Goal: Transaction & Acquisition: Book appointment/travel/reservation

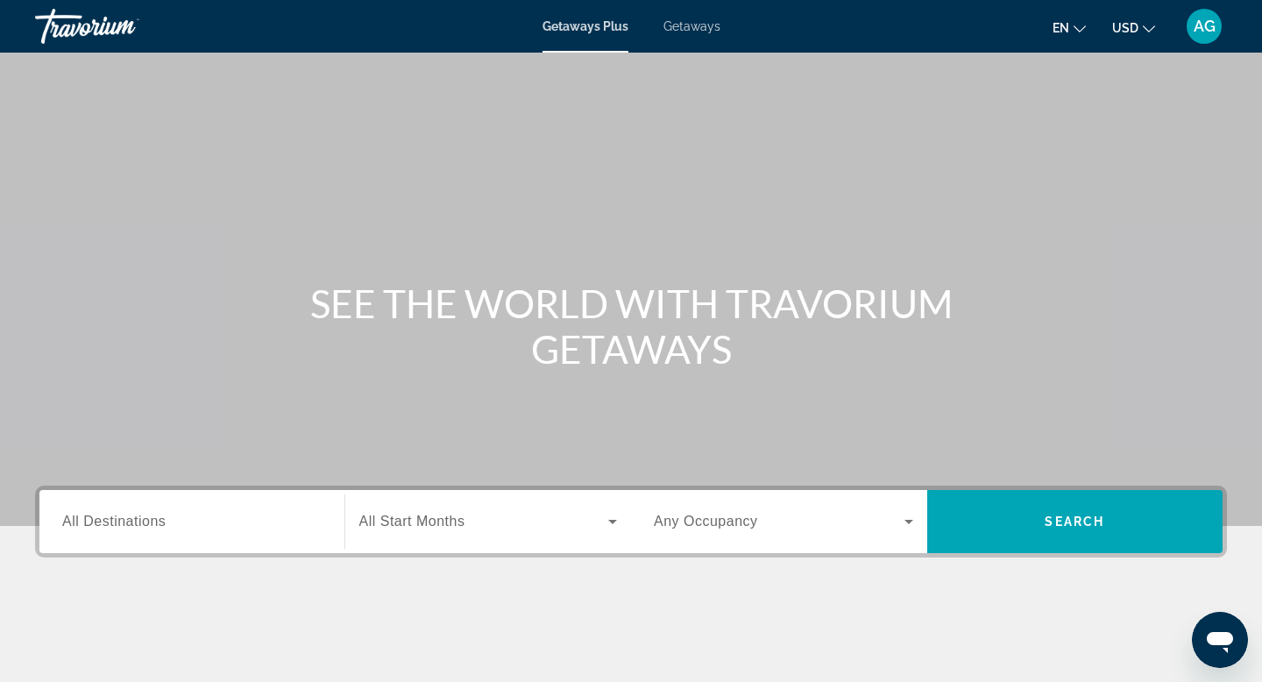
click at [186, 512] on input "Destination All Destinations" at bounding box center [191, 522] width 259 height 21
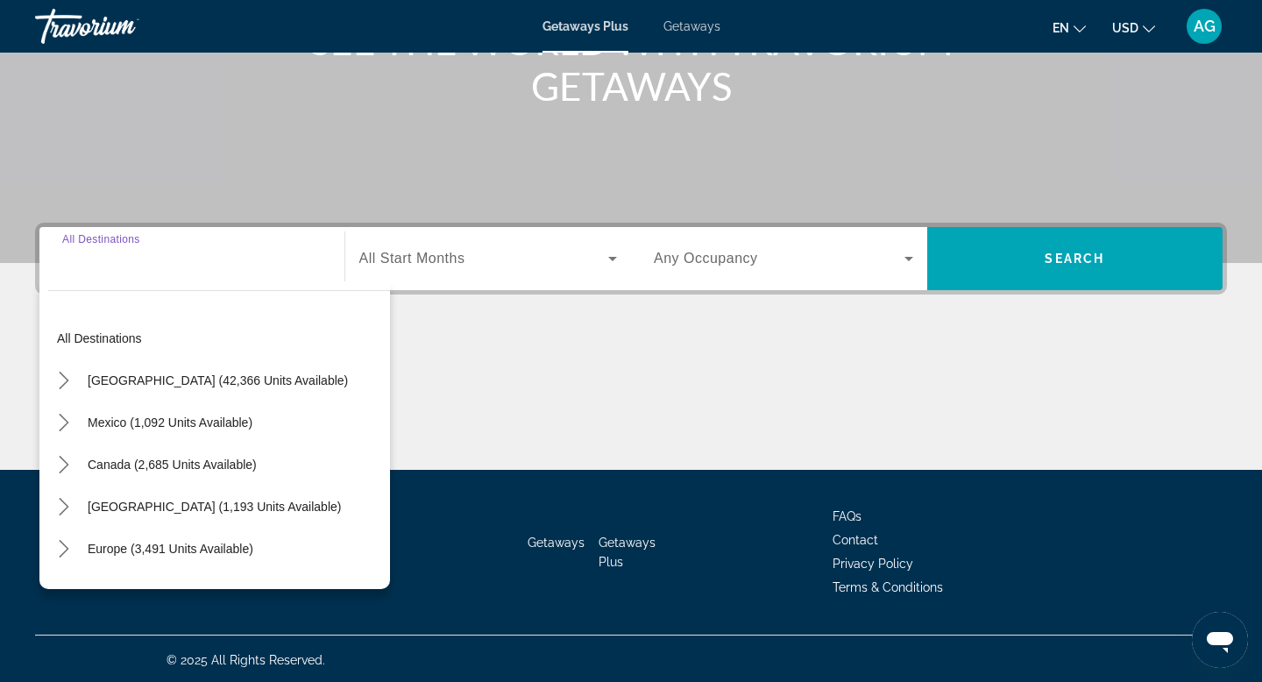
scroll to position [266, 0]
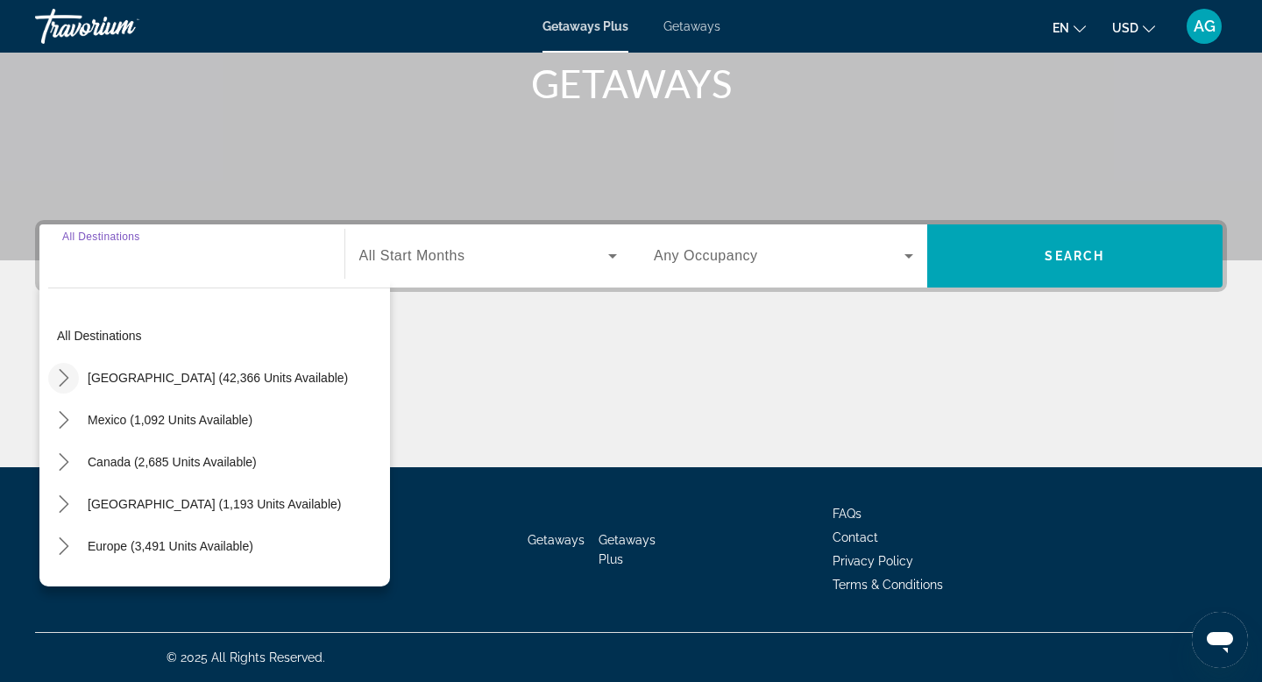
click at [67, 379] on icon "Toggle United States (42,366 units available) submenu" at bounding box center [64, 378] width 10 height 18
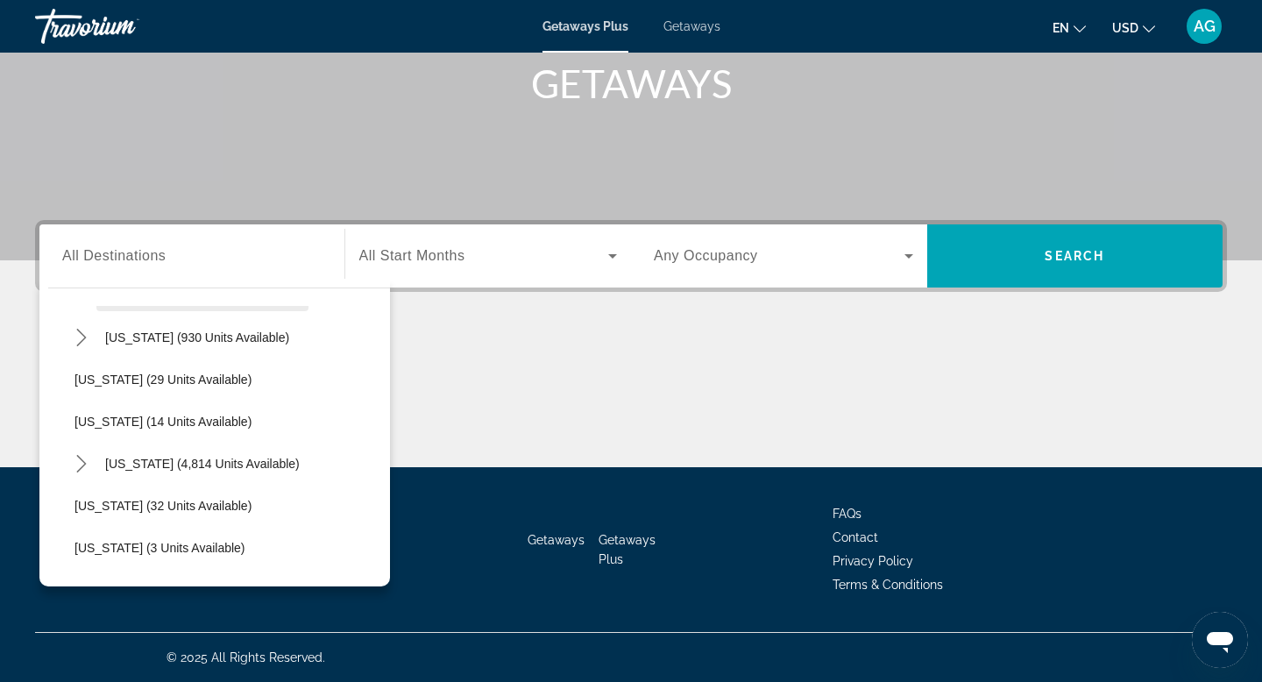
scroll to position [214, 0]
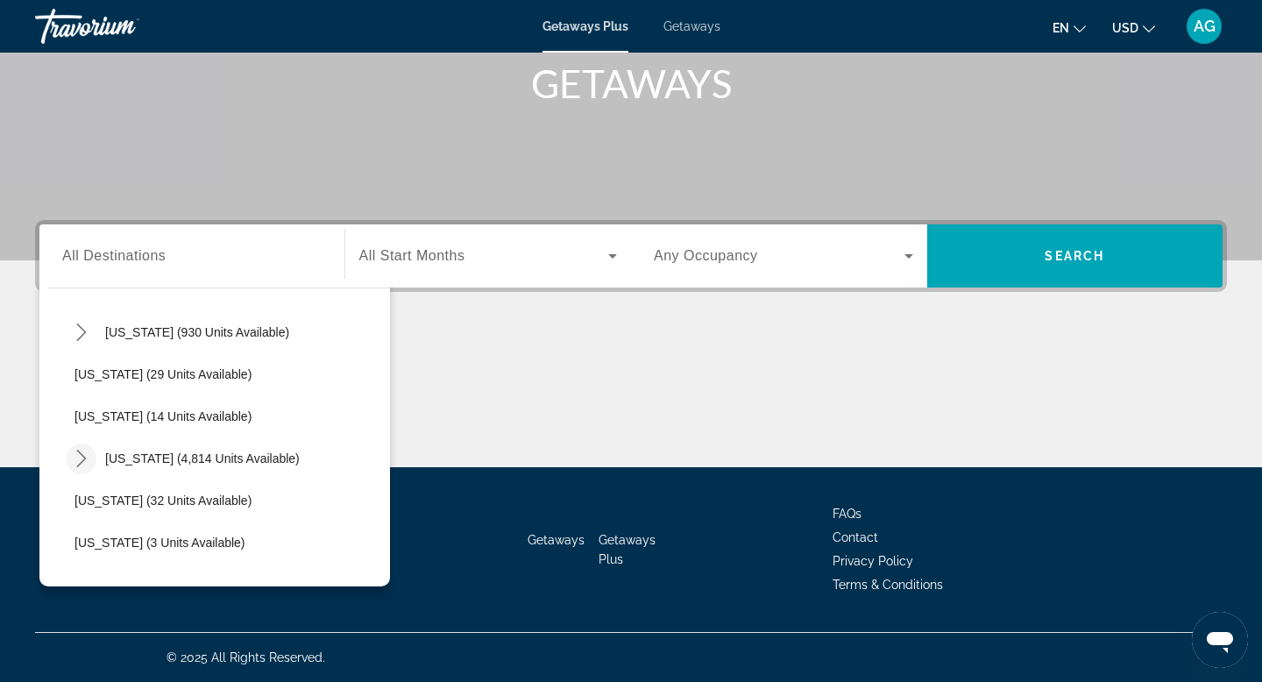
click at [86, 453] on icon "Toggle Florida (4,814 units available) submenu" at bounding box center [82, 459] width 18 height 18
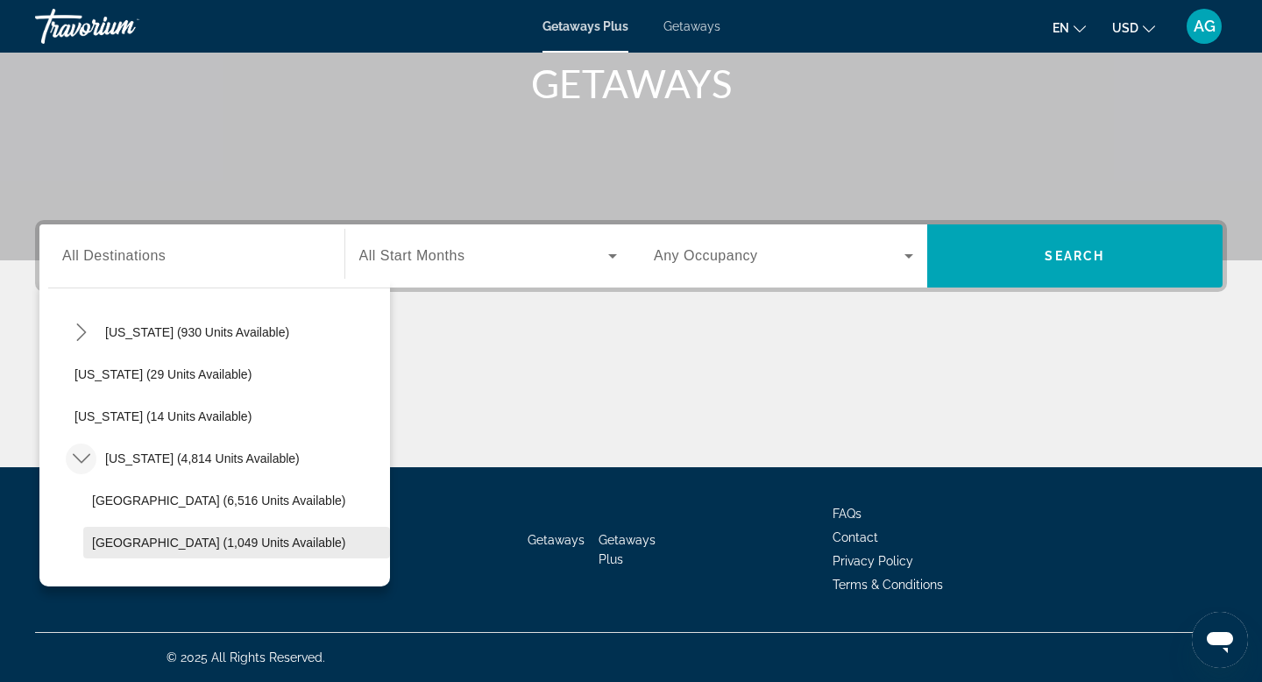
click at [110, 537] on span "East Coast (1,049 units available)" at bounding box center [218, 542] width 253 height 14
type input "**********"
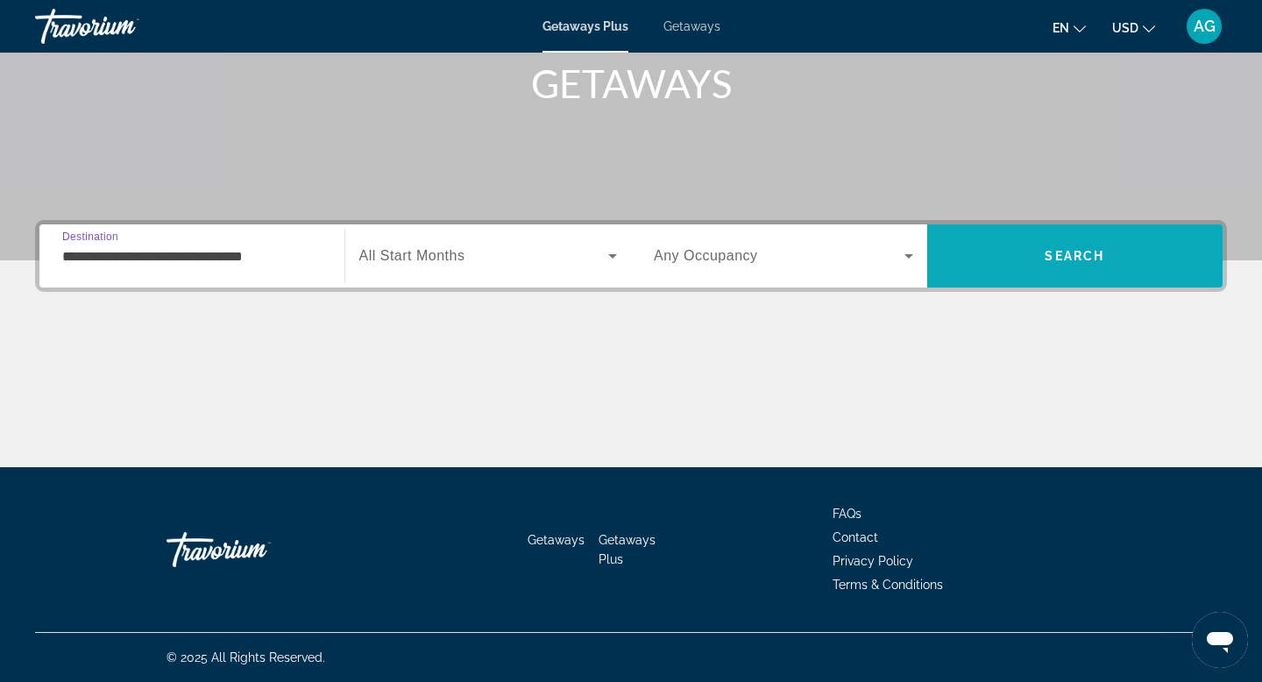
click at [1037, 266] on span "Search" at bounding box center [1075, 256] width 296 height 42
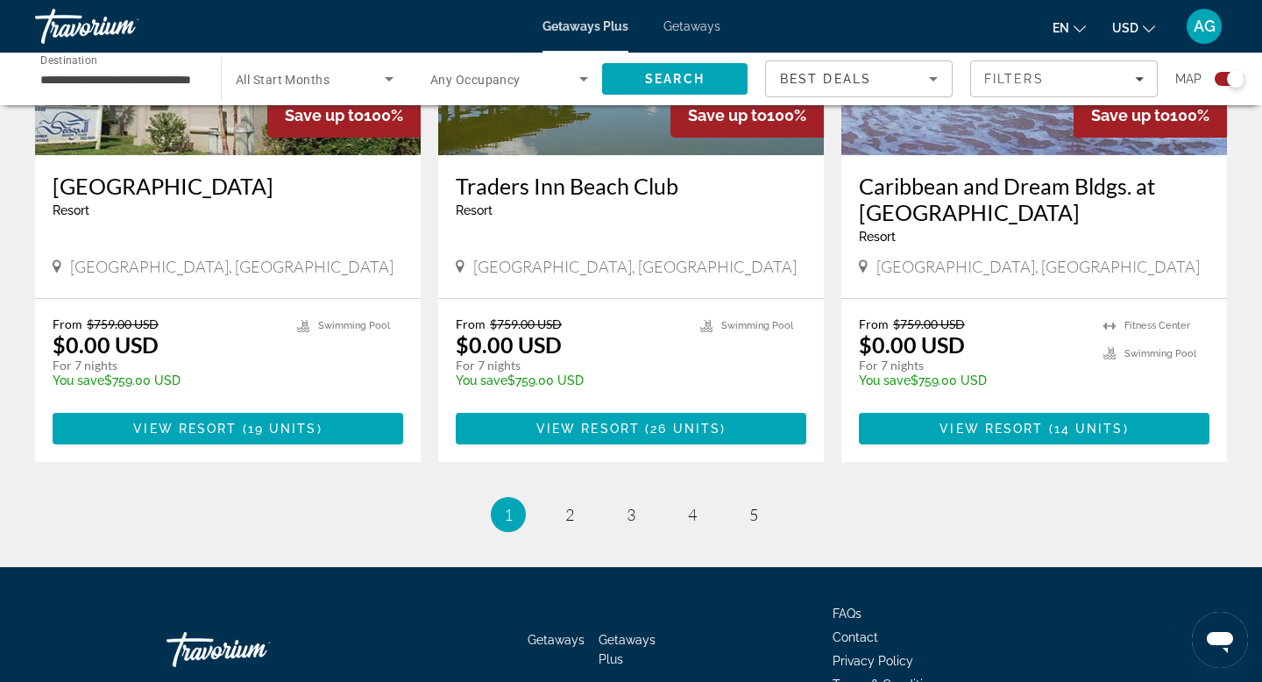
scroll to position [2775, 0]
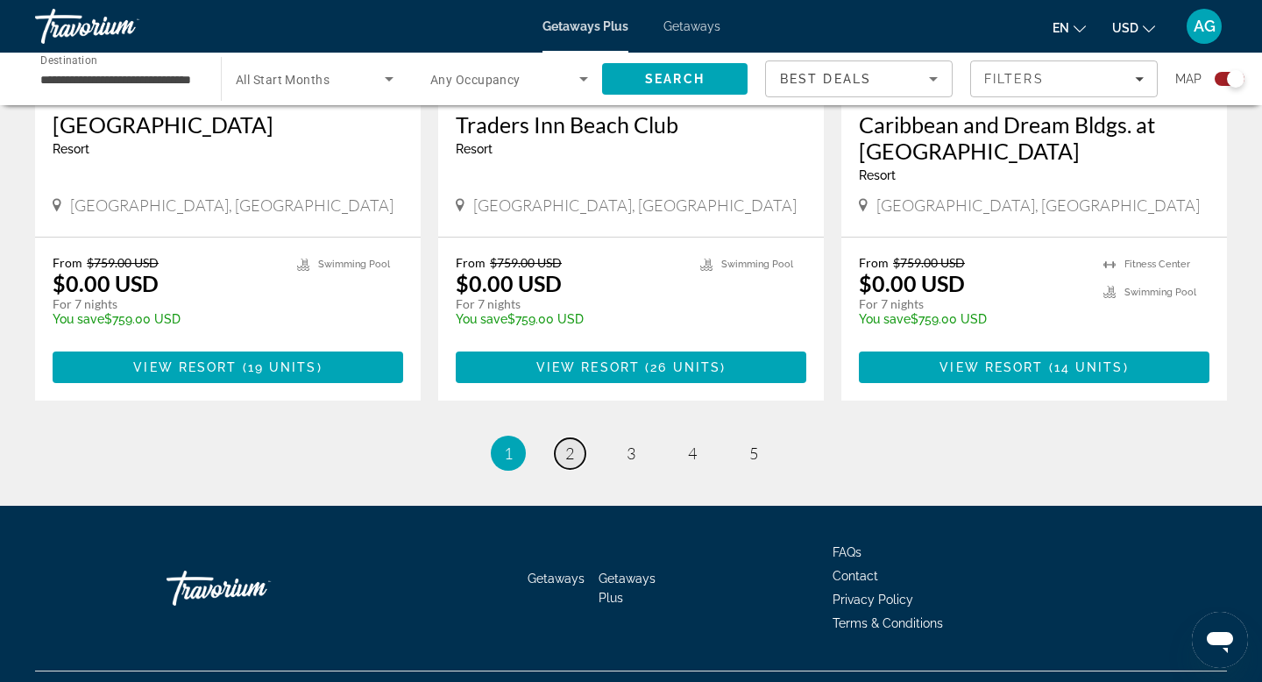
click at [571, 443] on span "2" at bounding box center [569, 452] width 9 height 19
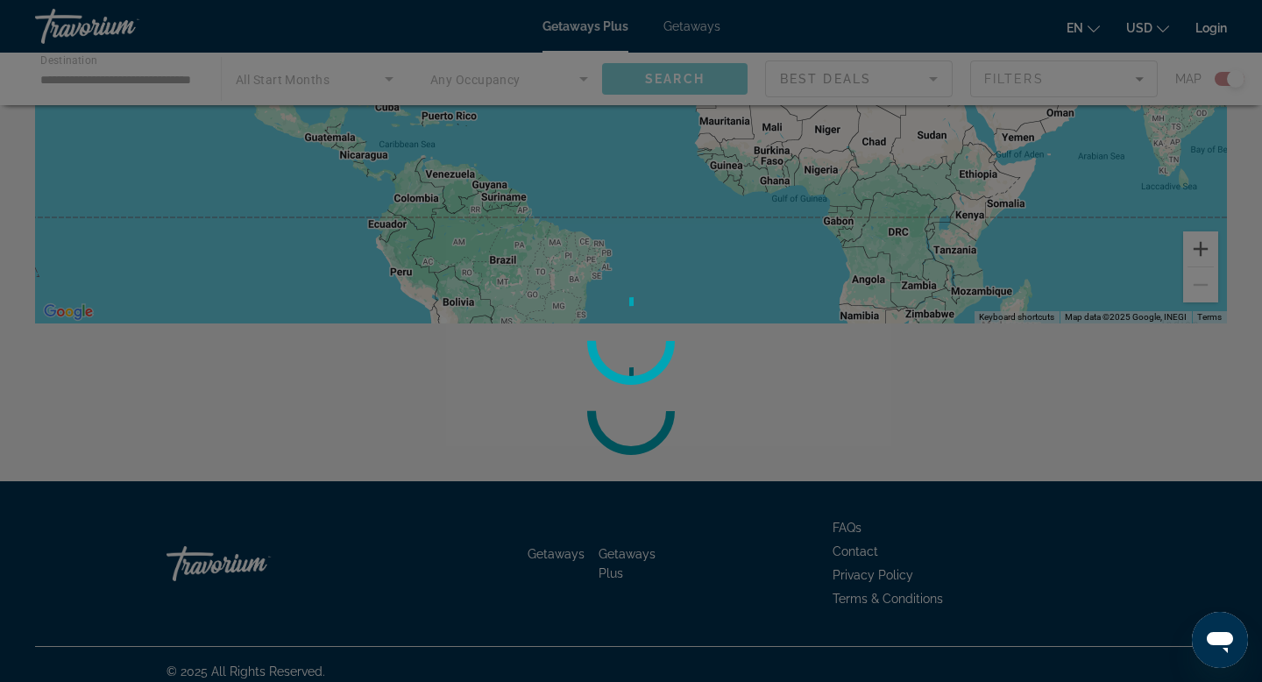
scroll to position [339, 0]
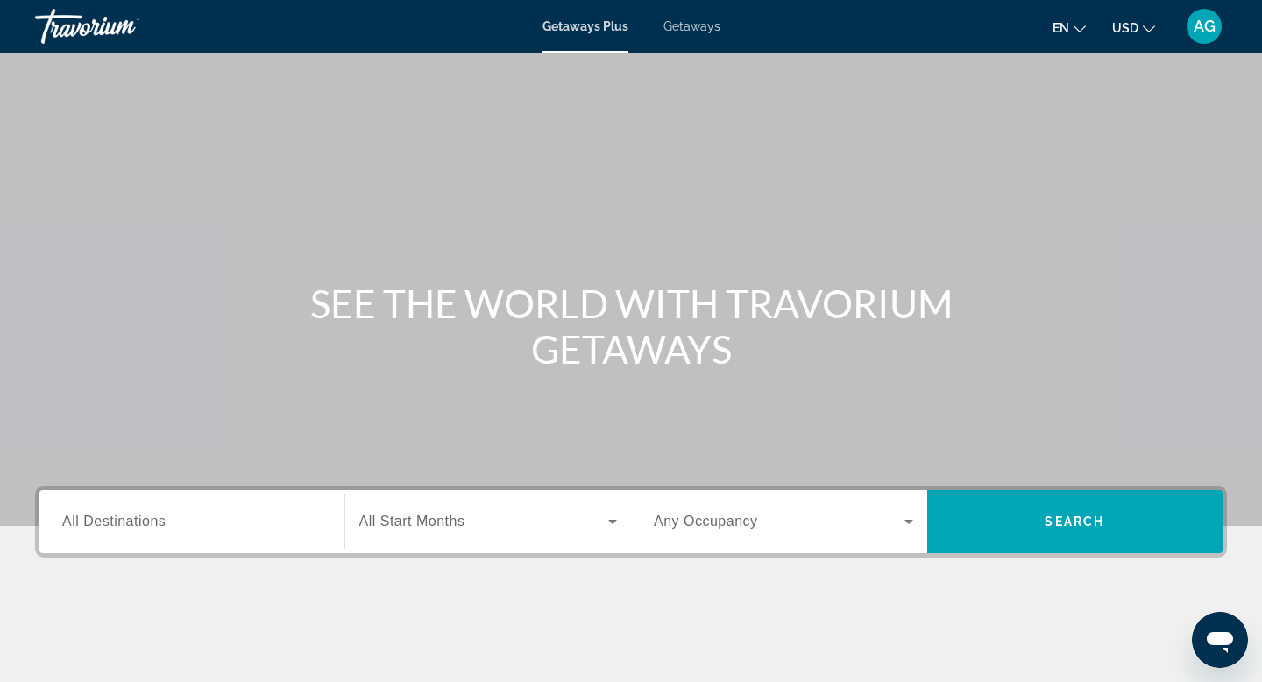
click at [704, 30] on span "Getaways" at bounding box center [691, 26] width 57 height 14
click at [223, 515] on input "Destination All Destinations" at bounding box center [191, 522] width 259 height 21
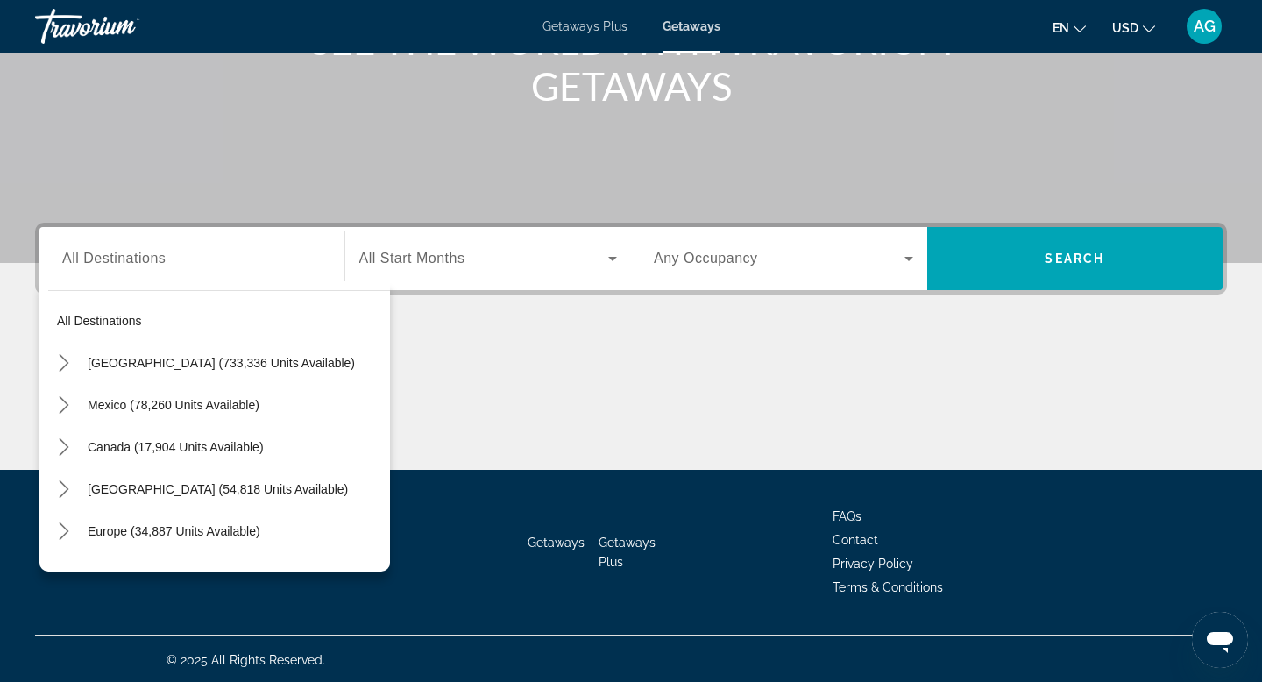
scroll to position [266, 0]
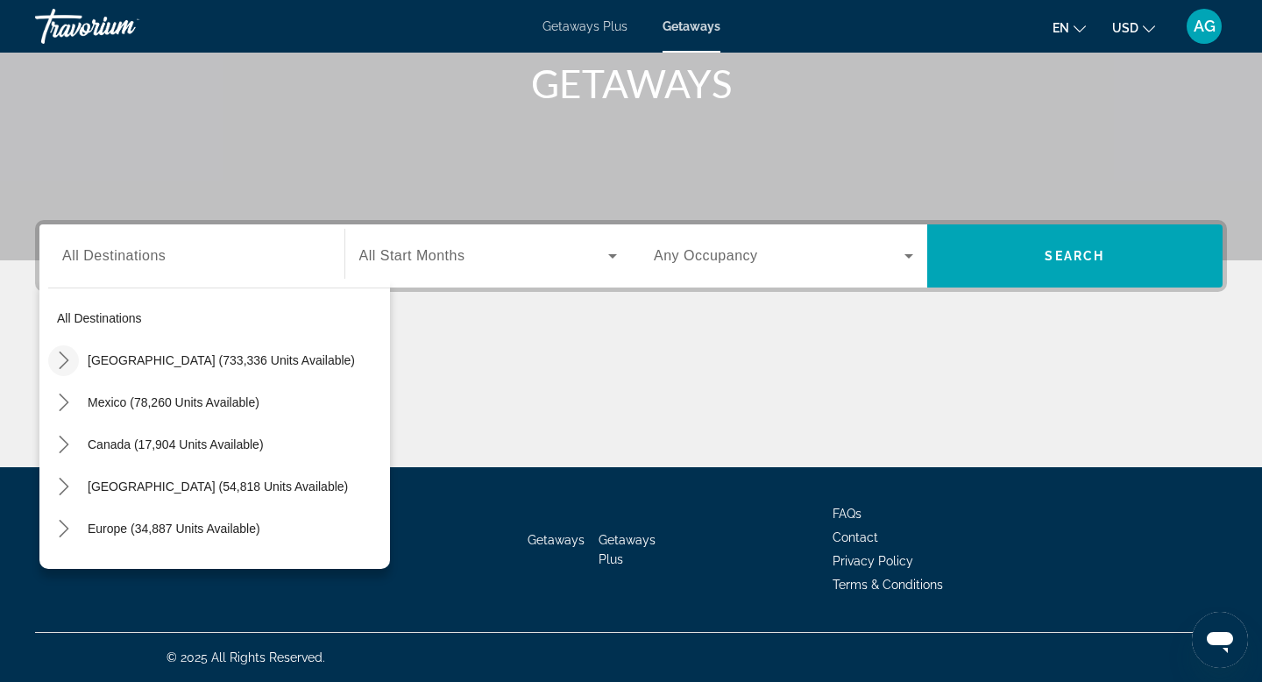
click at [67, 357] on icon "Toggle United States (733,336 units available) submenu" at bounding box center [64, 360] width 18 height 18
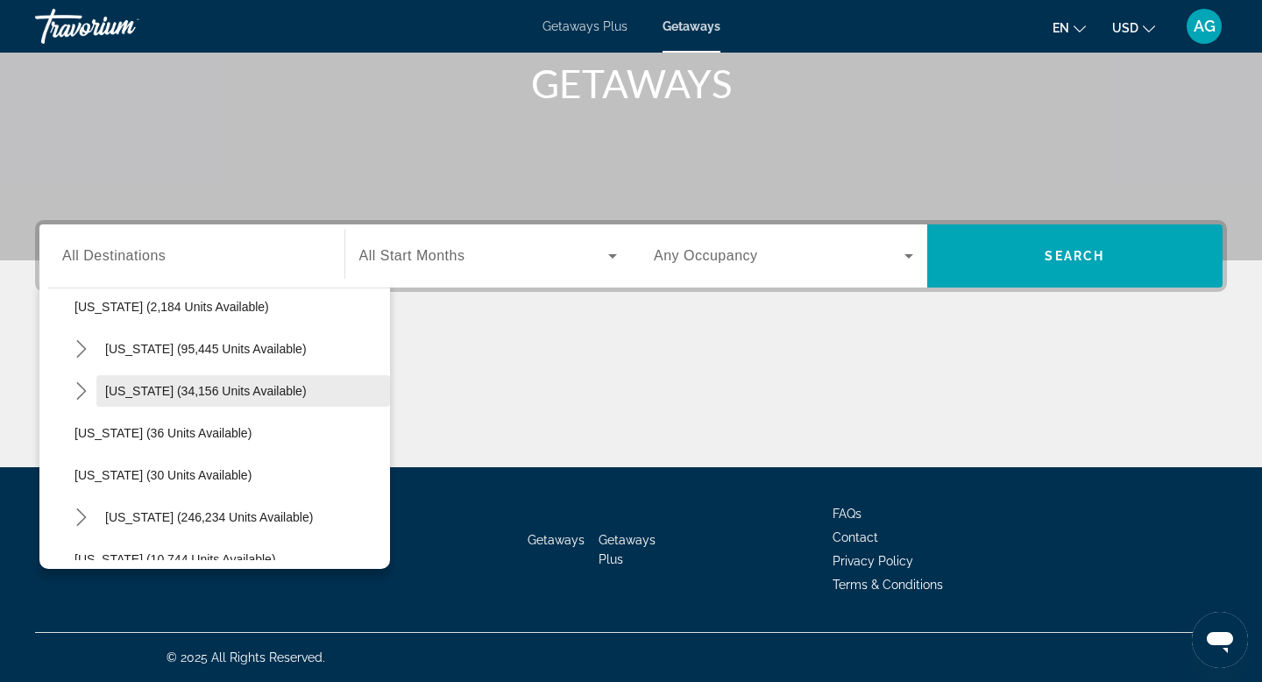
scroll to position [165, 0]
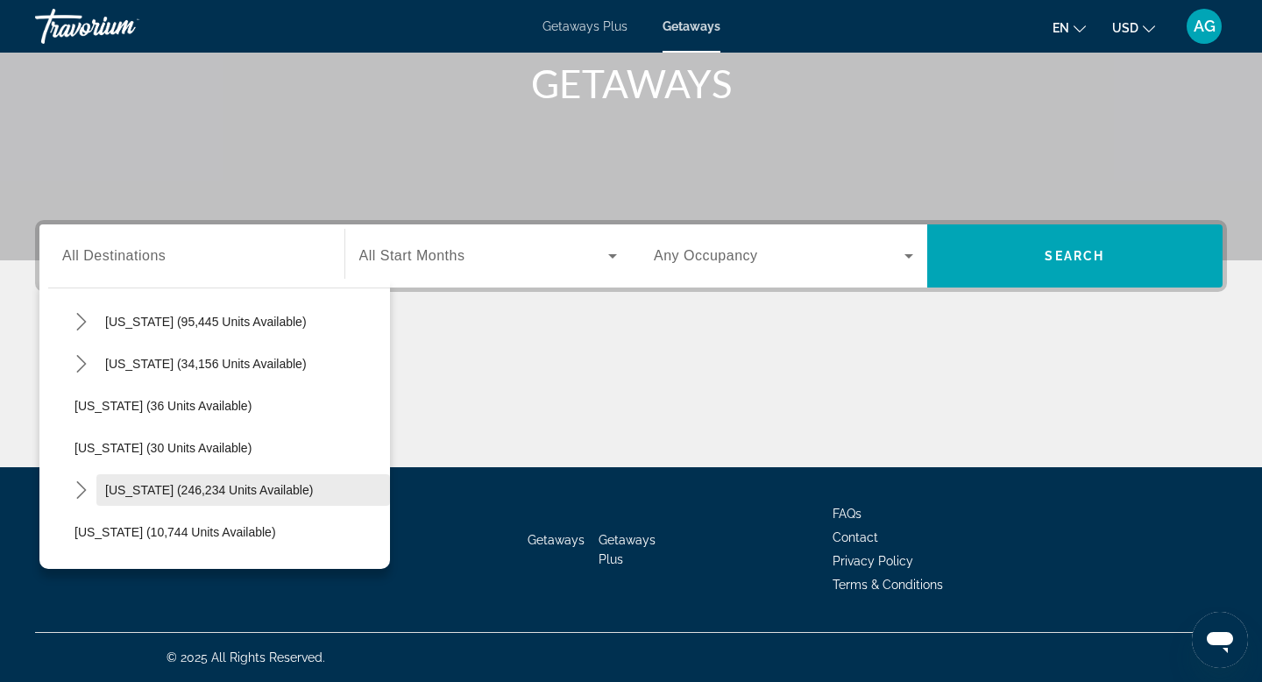
click at [123, 483] on span "[US_STATE] (246,234 units available)" at bounding box center [209, 490] width 208 height 14
type input "**********"
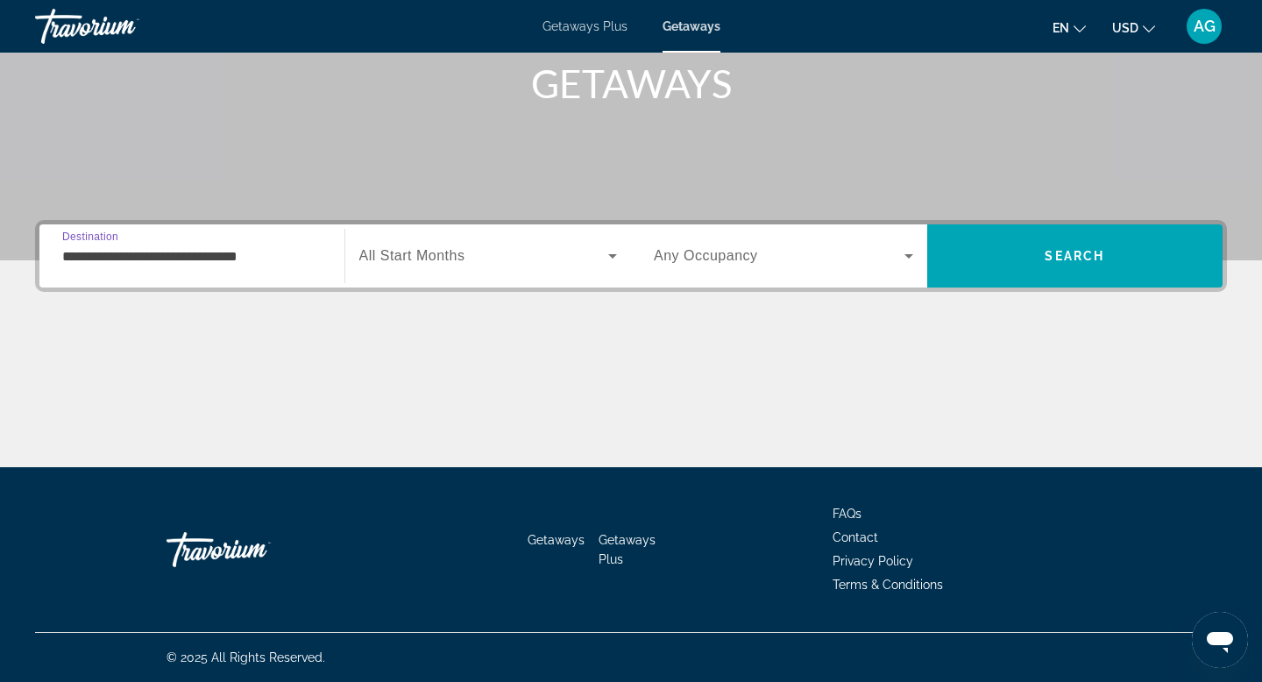
click at [558, 262] on span "Search widget" at bounding box center [484, 255] width 250 height 21
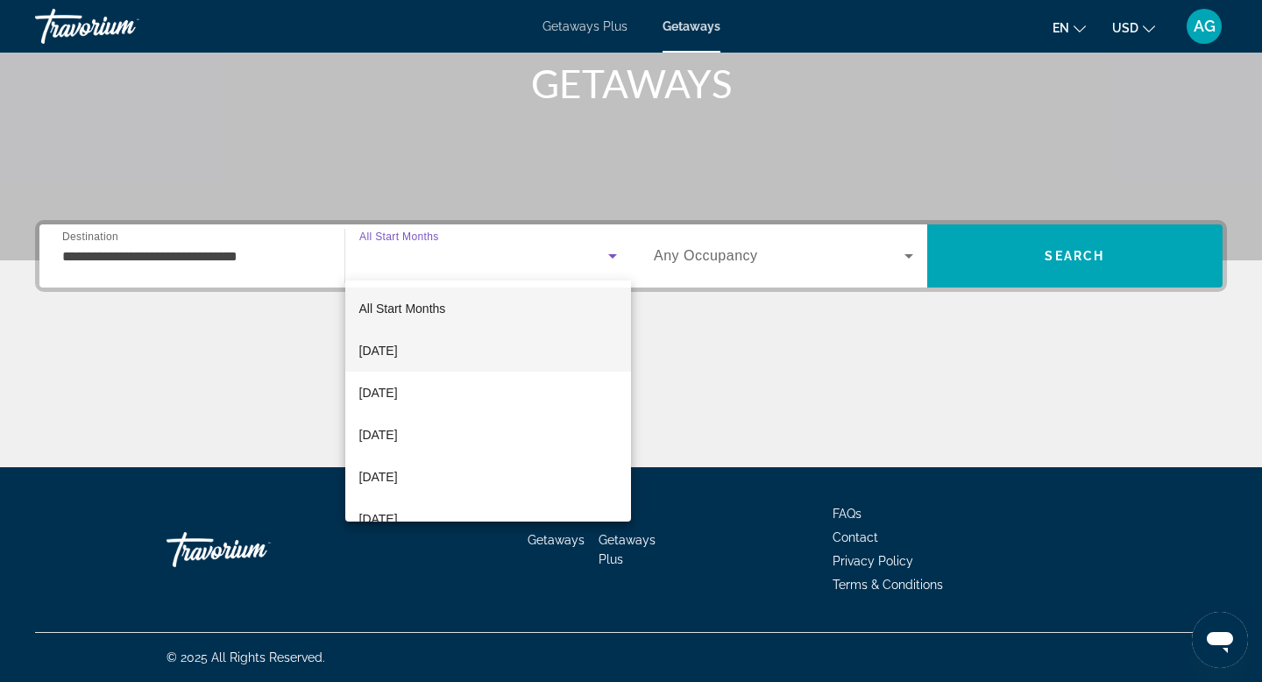
click at [474, 351] on mat-option "[DATE]" at bounding box center [488, 351] width 287 height 42
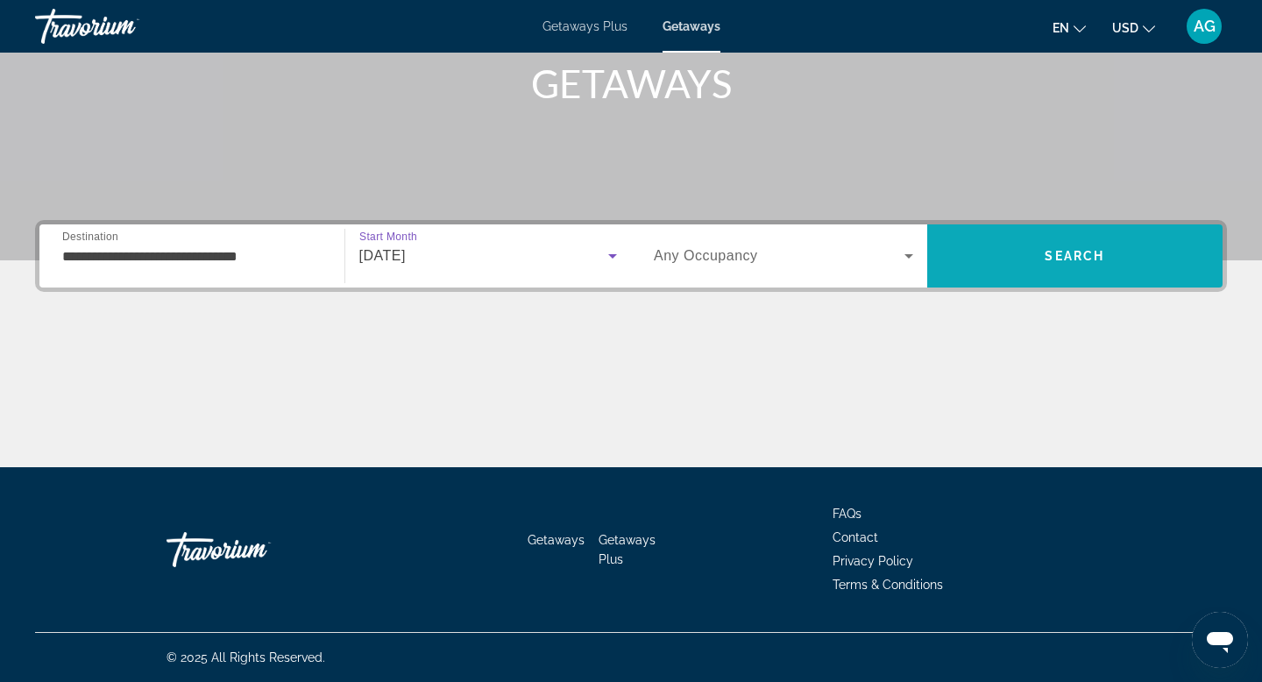
click at [1027, 268] on span "Search" at bounding box center [1075, 256] width 296 height 42
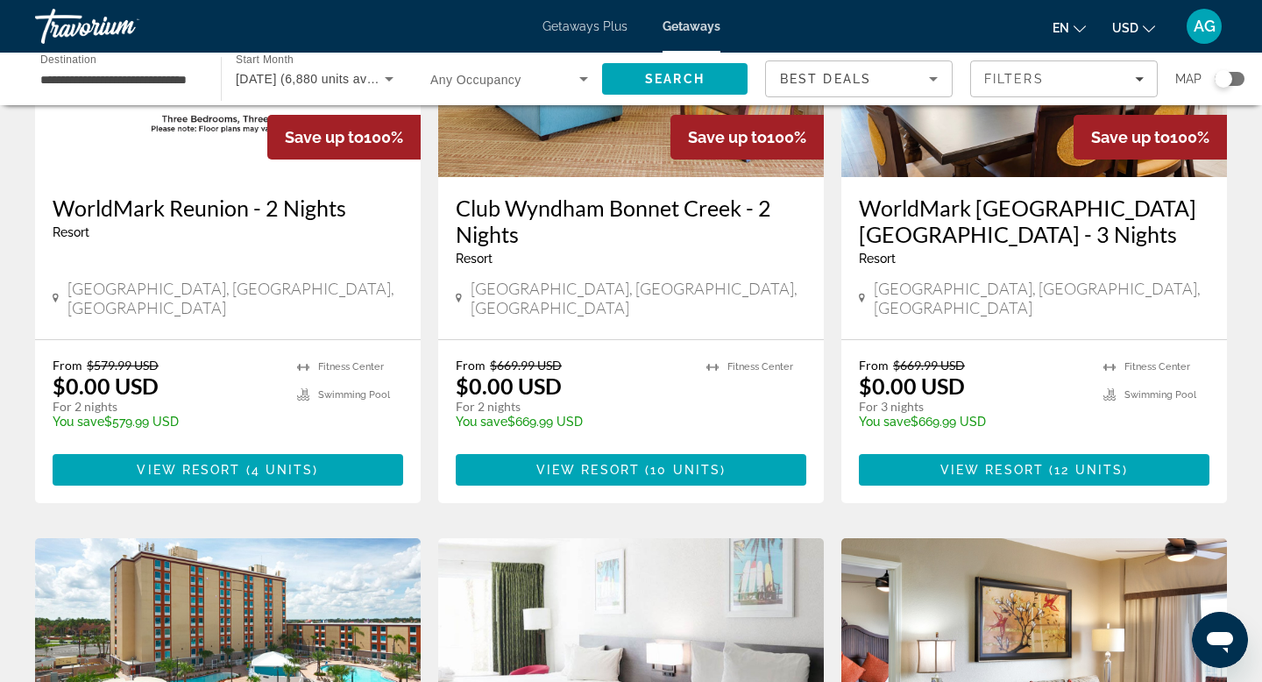
scroll to position [814, 0]
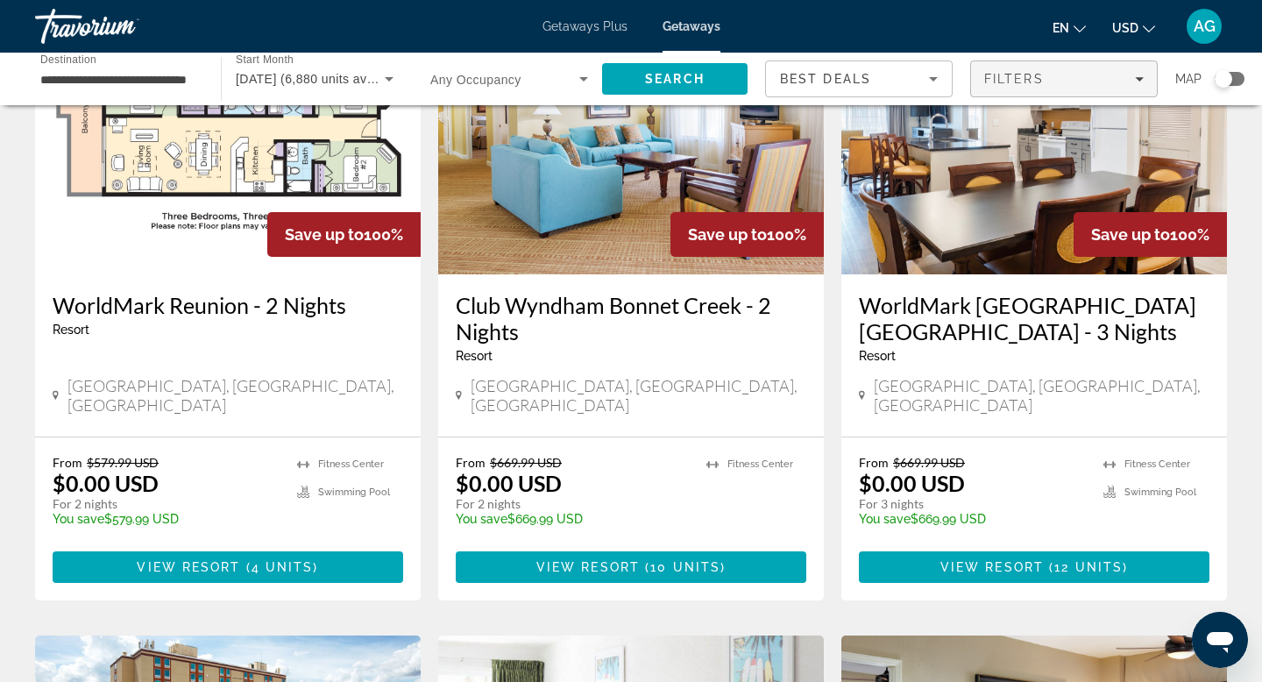
click at [1144, 78] on span "Filters" at bounding box center [1064, 79] width 186 height 42
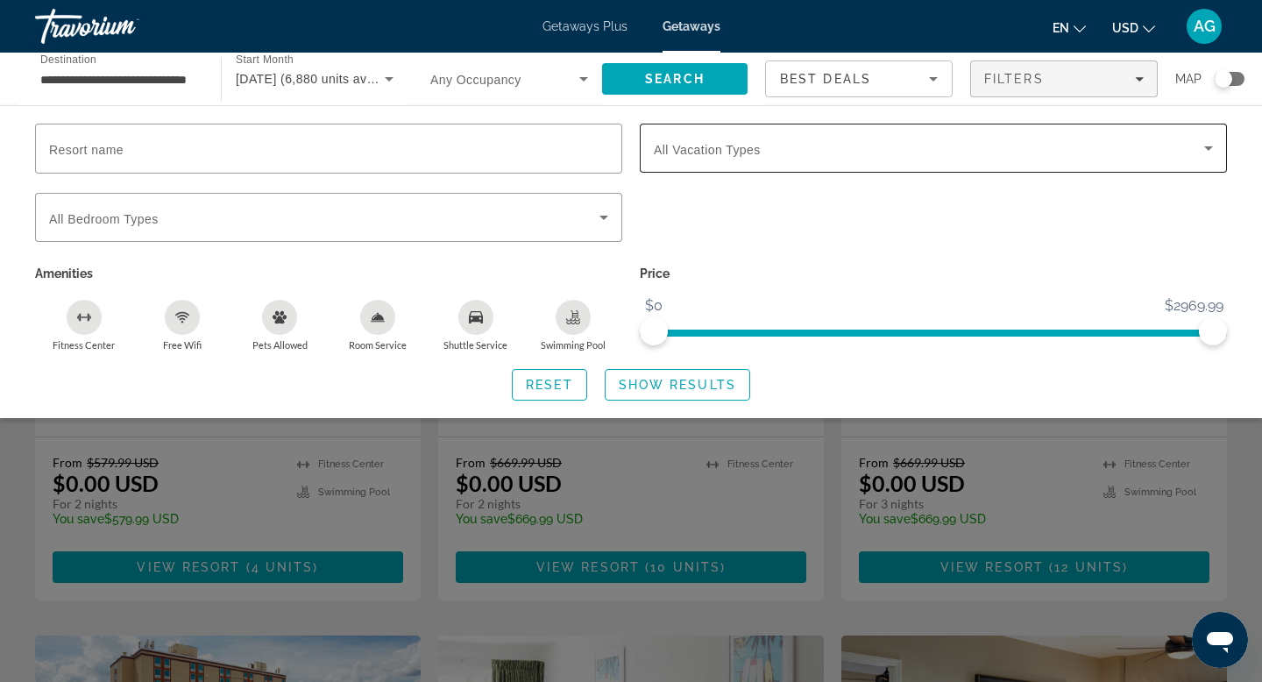
click at [1005, 161] on div "Search widget" at bounding box center [933, 148] width 559 height 49
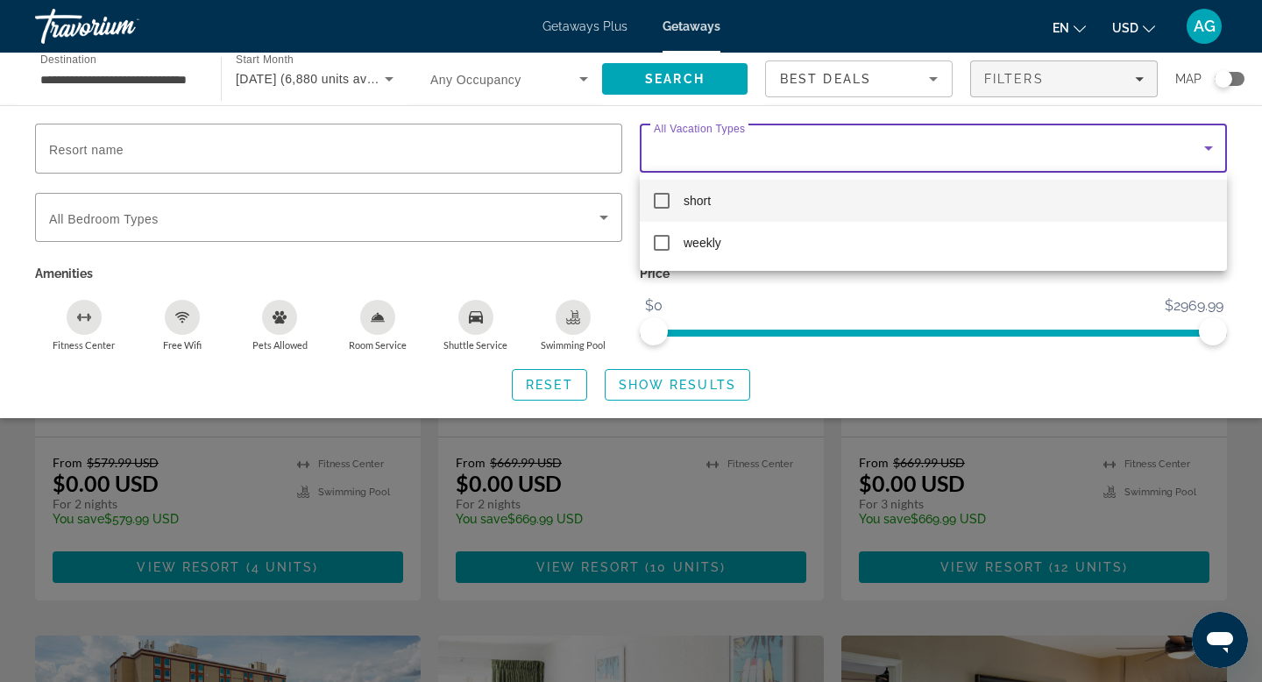
click at [578, 226] on div at bounding box center [631, 341] width 1262 height 682
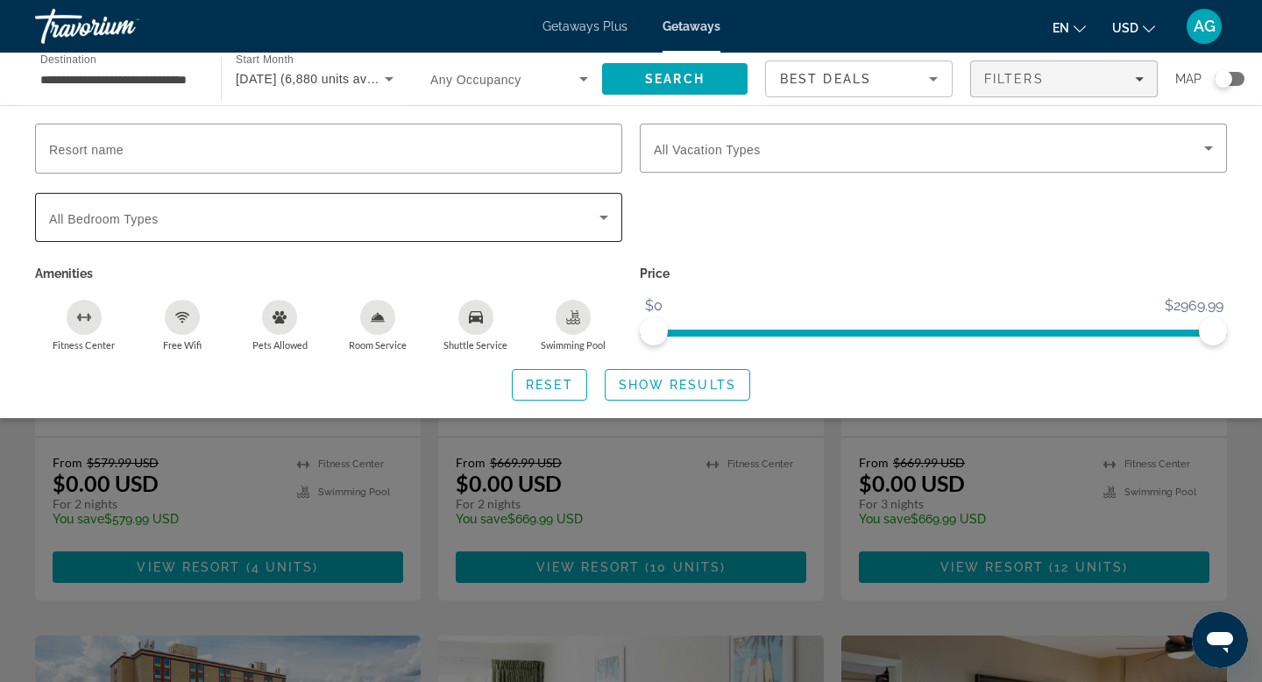
click at [467, 212] on span "Search widget" at bounding box center [324, 217] width 550 height 21
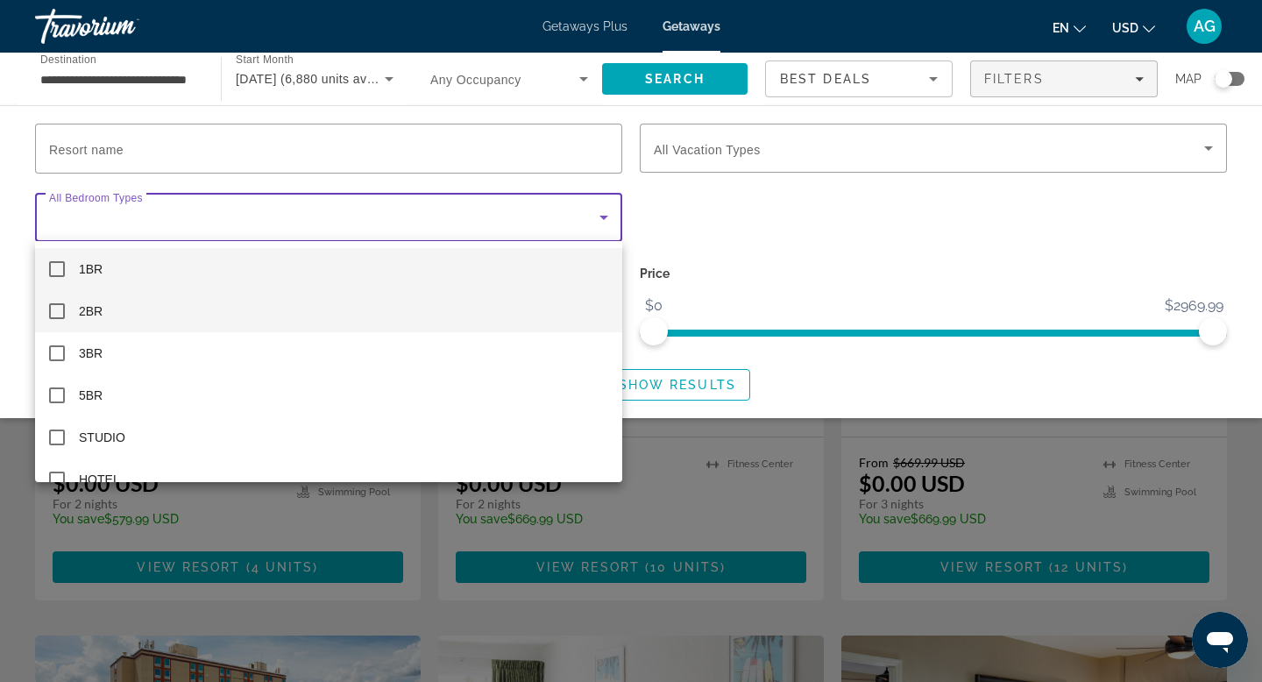
click at [53, 316] on mat-pseudo-checkbox at bounding box center [57, 311] width 16 height 16
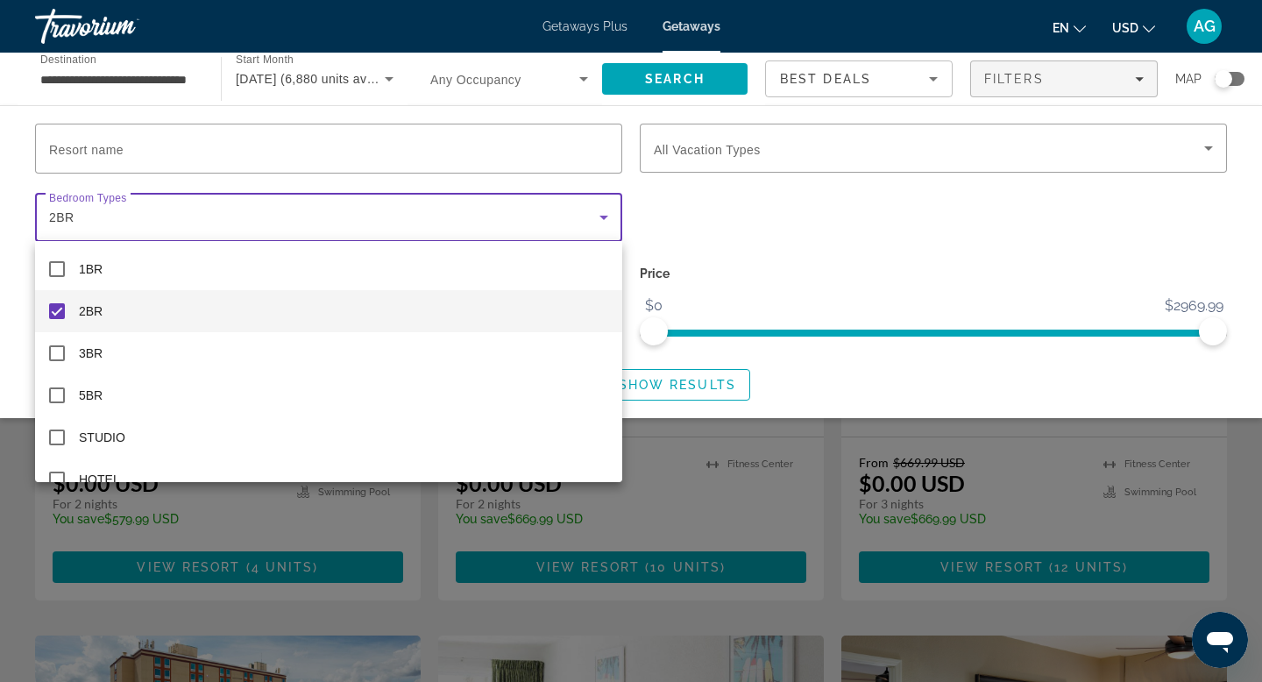
click at [684, 381] on div at bounding box center [631, 341] width 1262 height 682
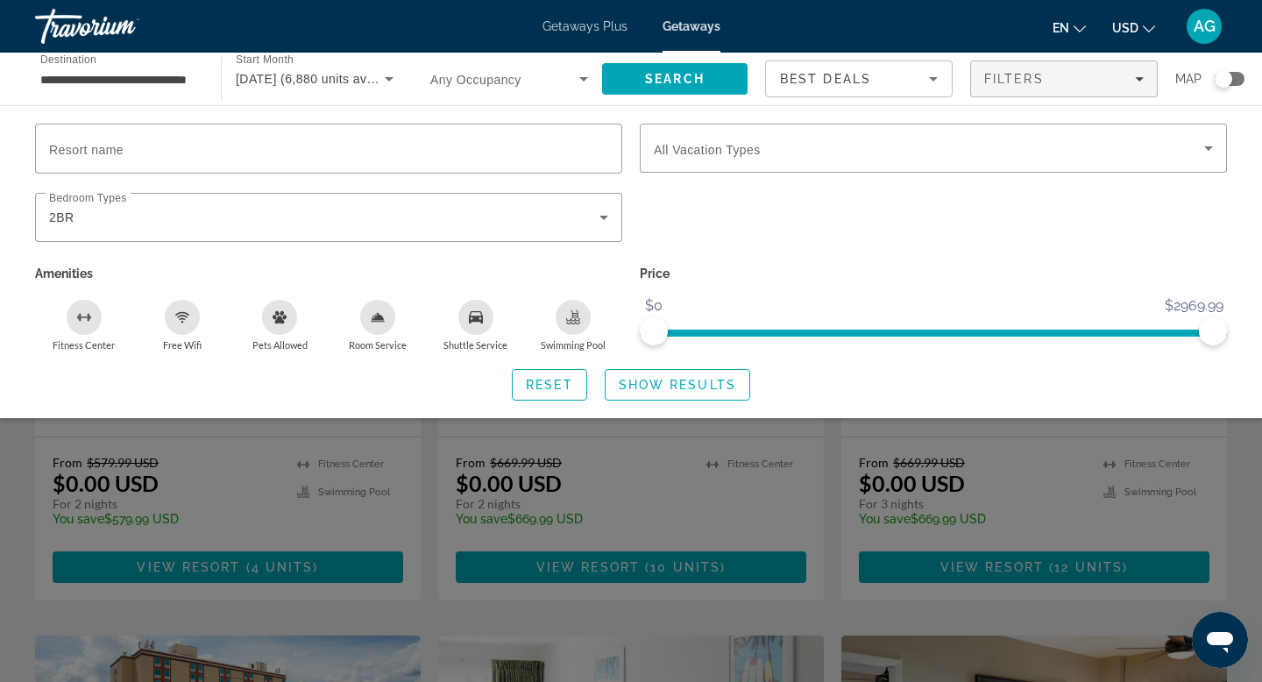
click at [684, 381] on span "Show Results" at bounding box center [677, 385] width 117 height 14
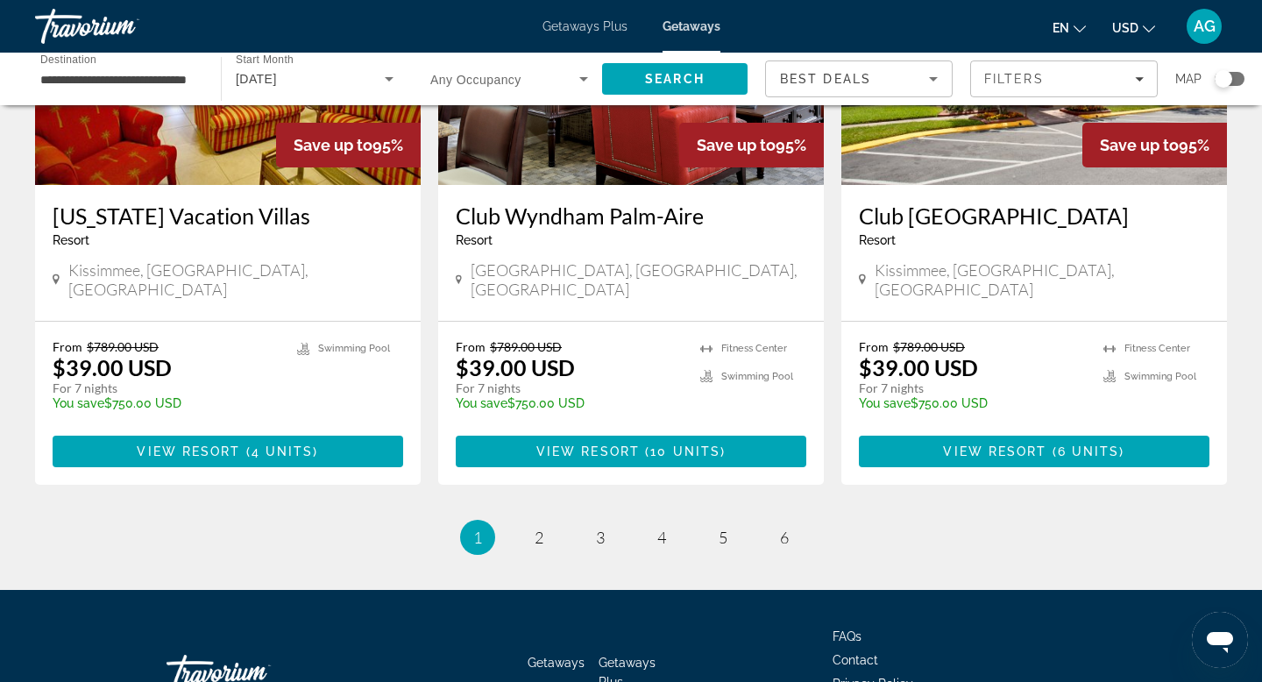
scroll to position [2206, 0]
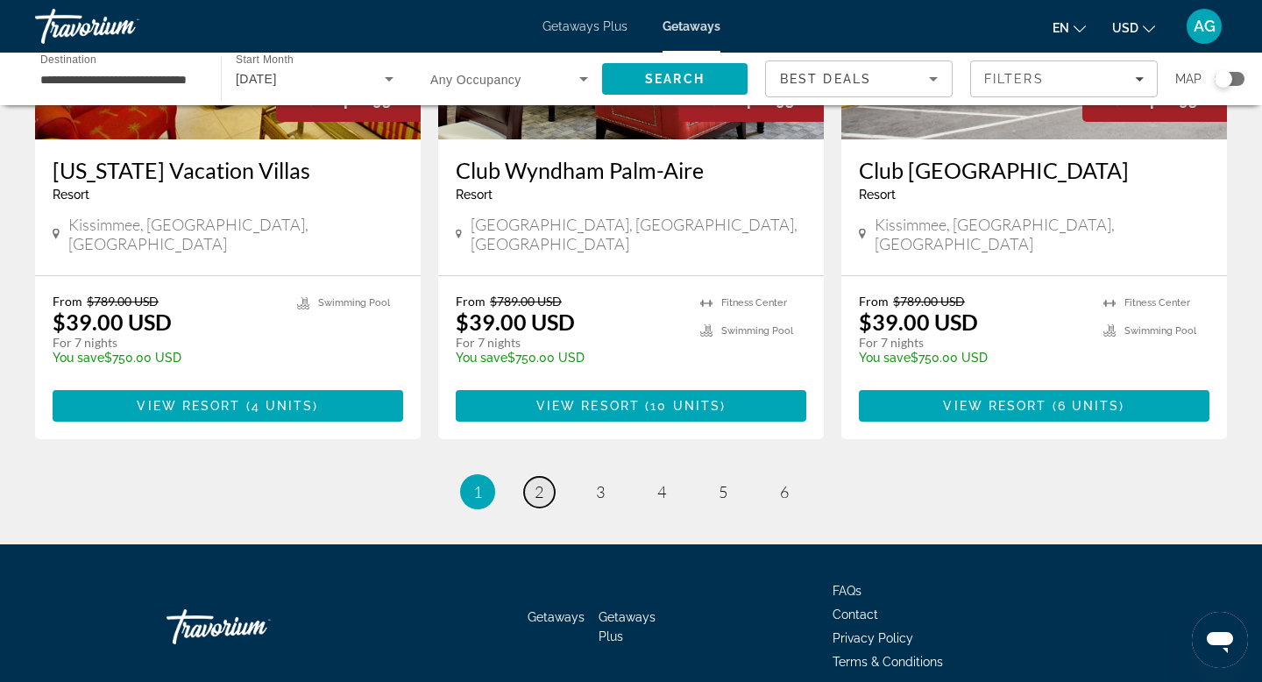
click at [540, 482] on span "2" at bounding box center [539, 491] width 9 height 19
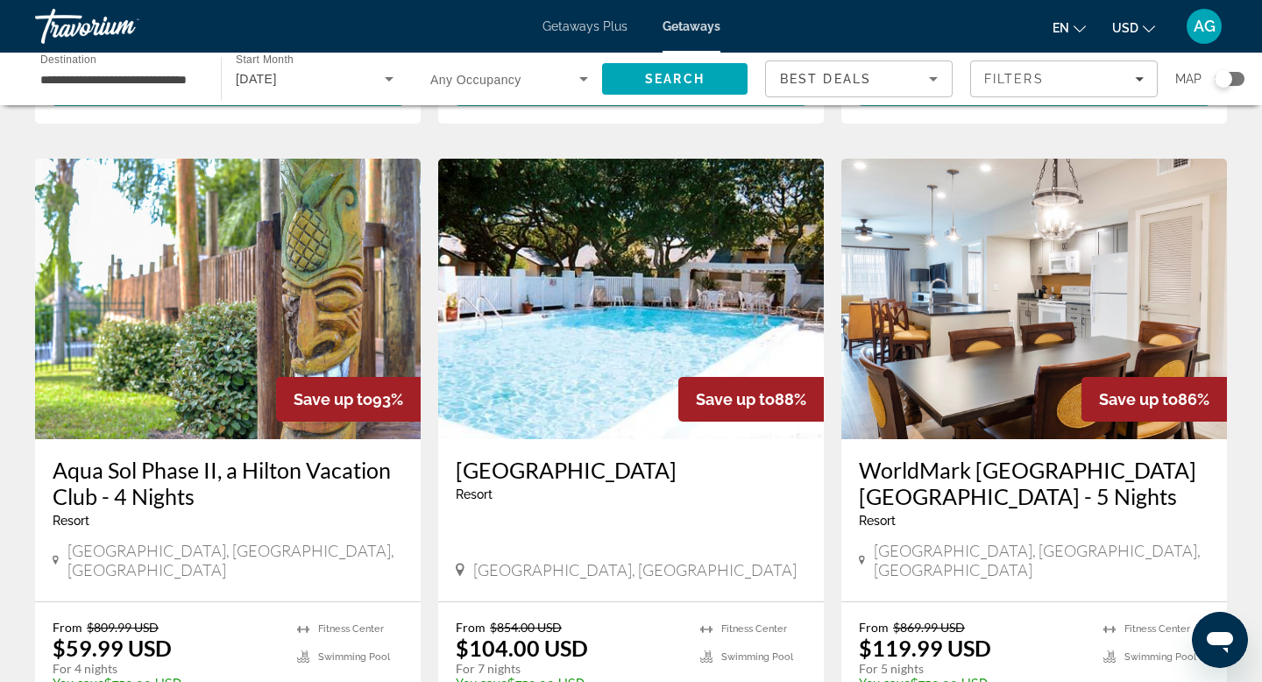
scroll to position [1885, 0]
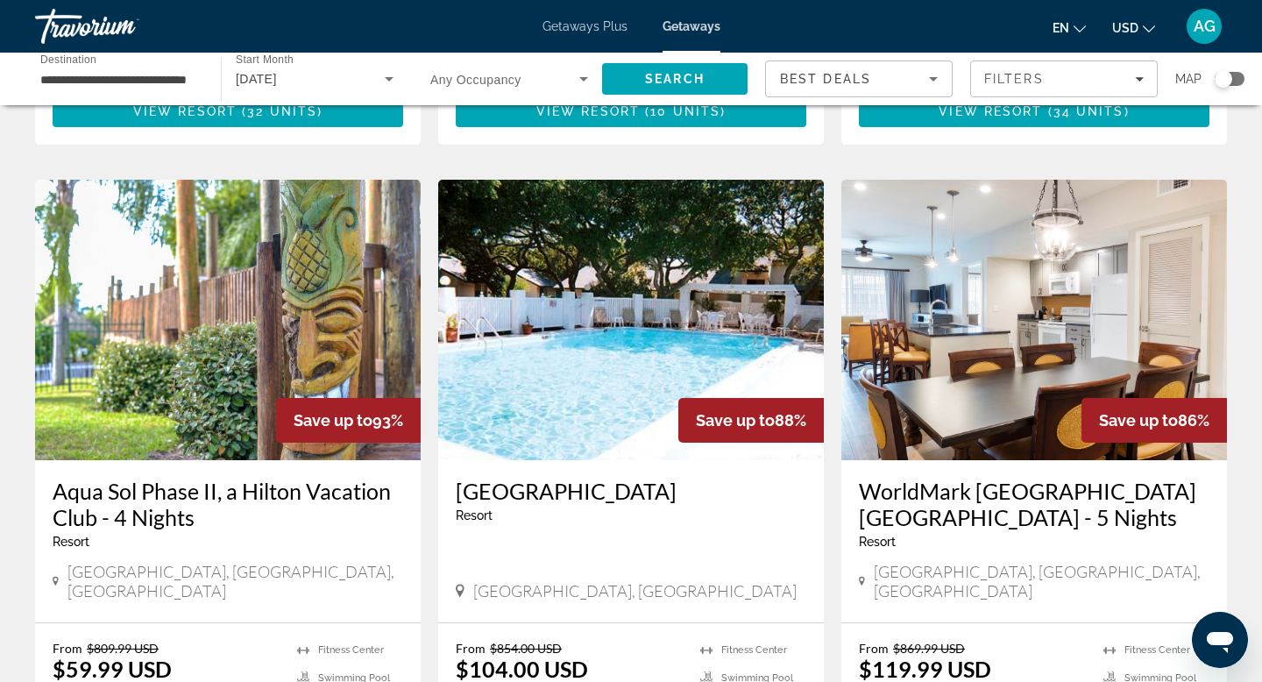
click at [216, 283] on img "Main content" at bounding box center [228, 320] width 386 height 280
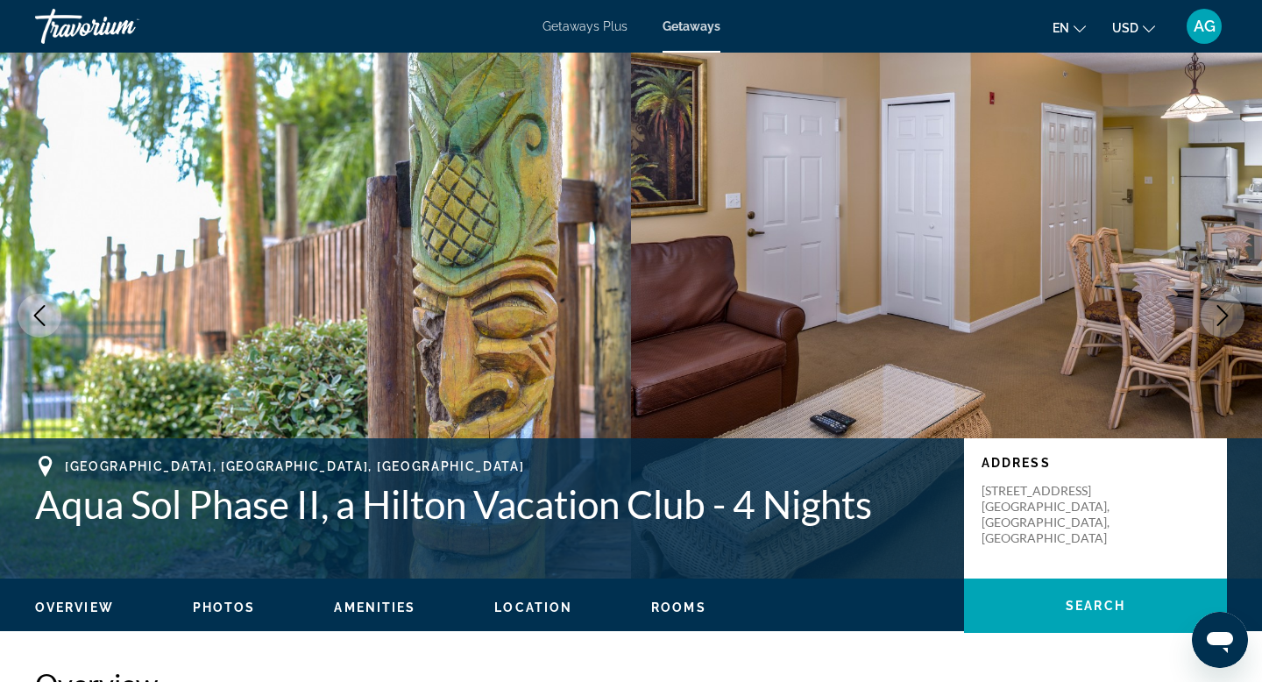
click at [1218, 319] on icon "Next image" at bounding box center [1222, 315] width 21 height 21
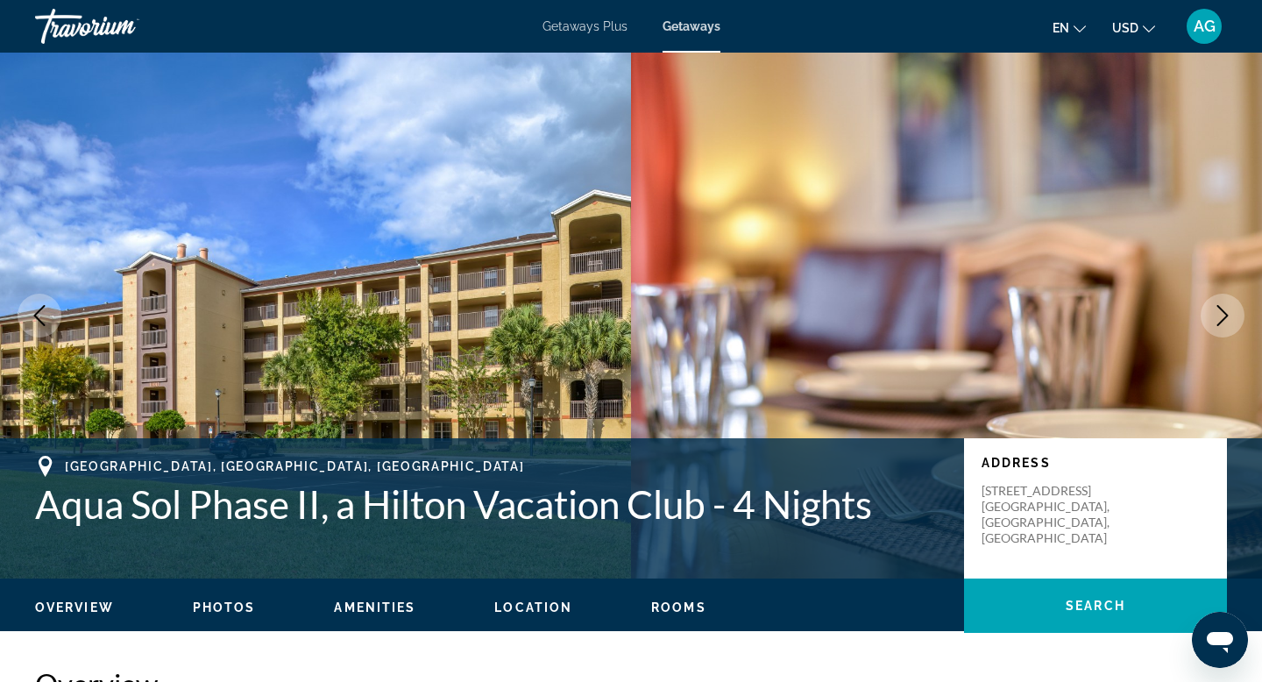
click at [1223, 323] on icon "Next image" at bounding box center [1222, 315] width 21 height 21
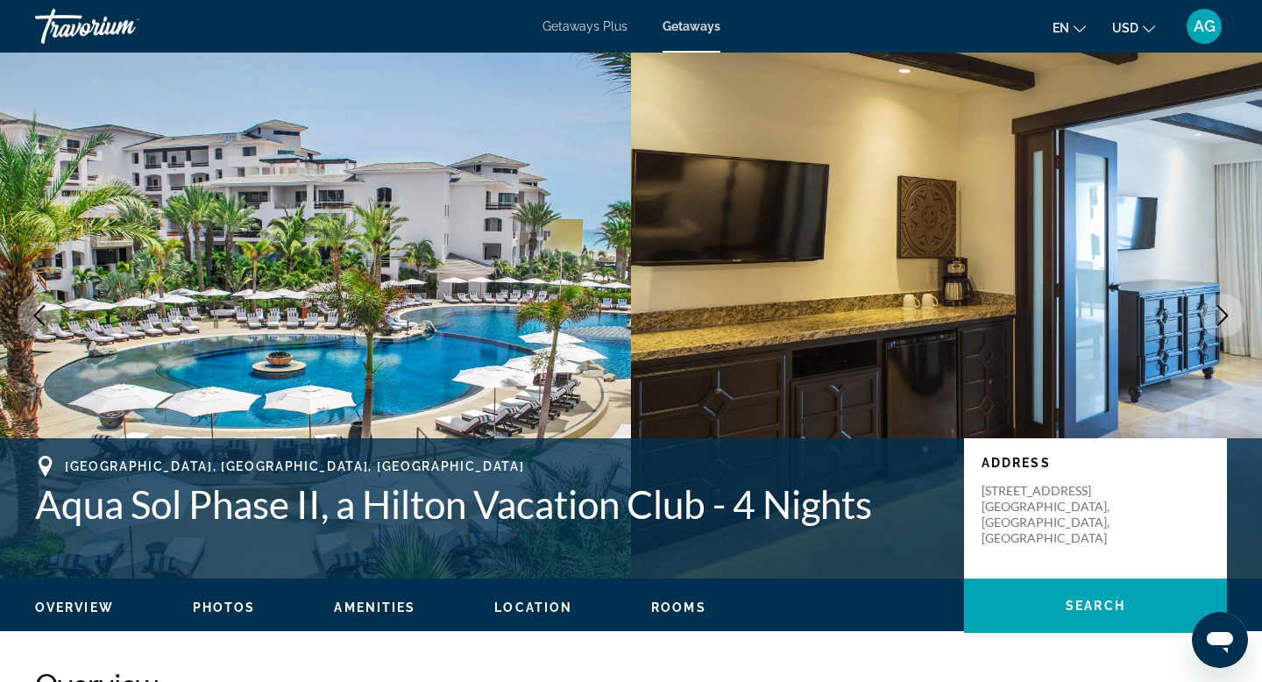
click at [1223, 323] on icon "Next image" at bounding box center [1222, 315] width 21 height 21
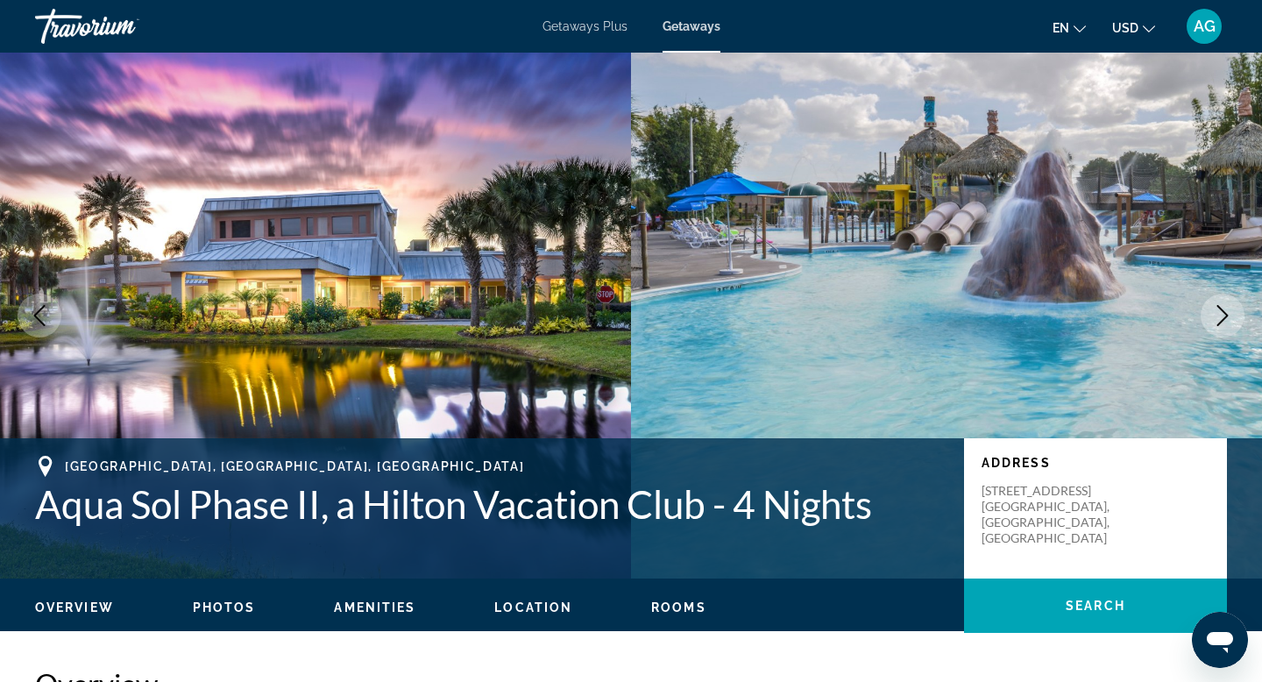
click at [1223, 323] on icon "Next image" at bounding box center [1222, 315] width 21 height 21
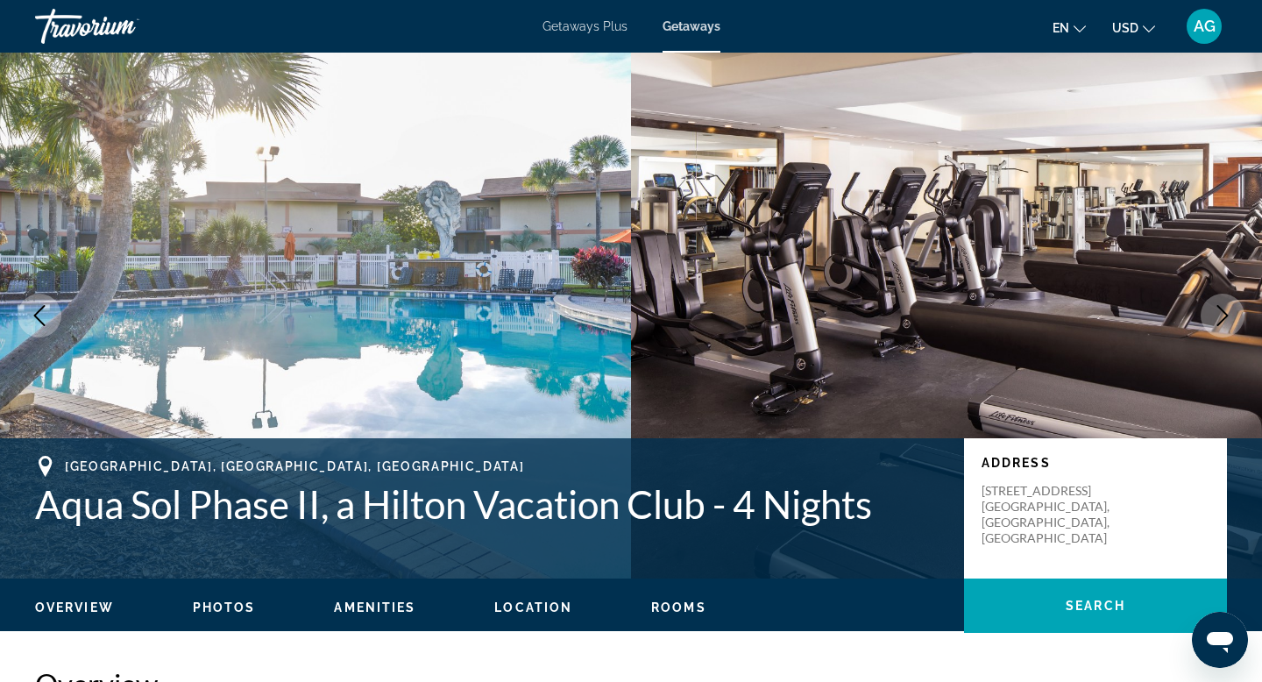
click at [1223, 323] on icon "Next image" at bounding box center [1222, 315] width 21 height 21
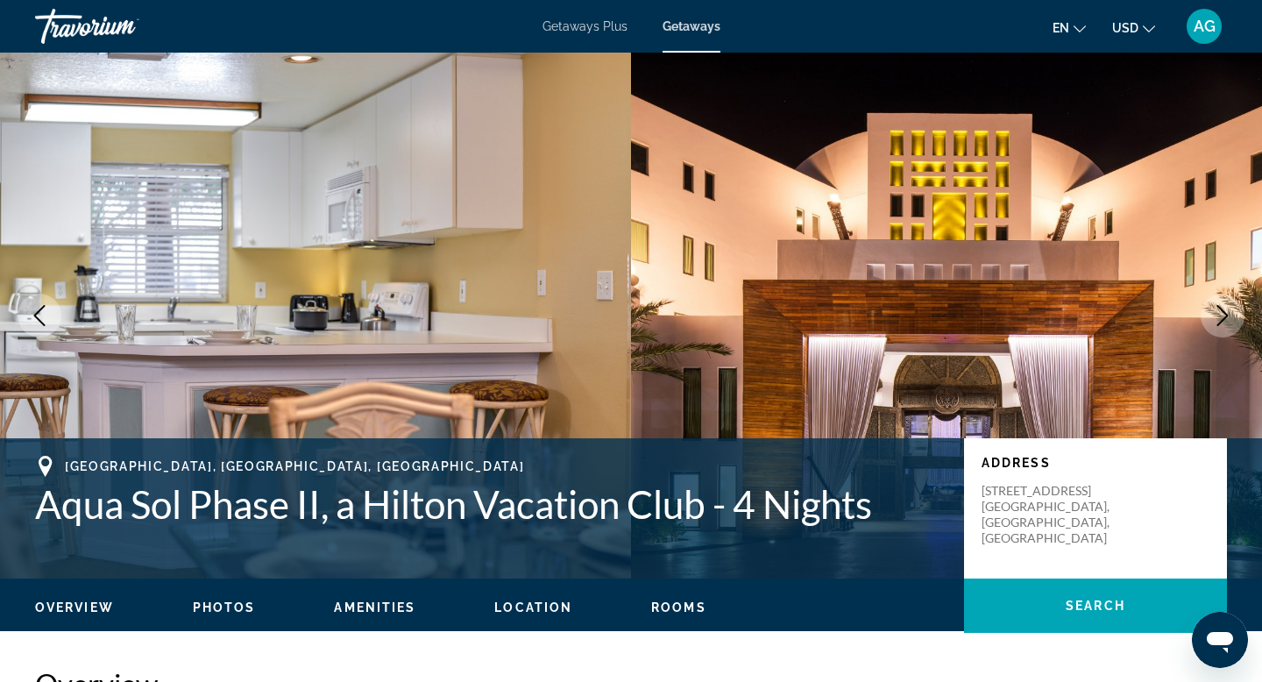
click at [1223, 323] on icon "Next image" at bounding box center [1222, 315] width 21 height 21
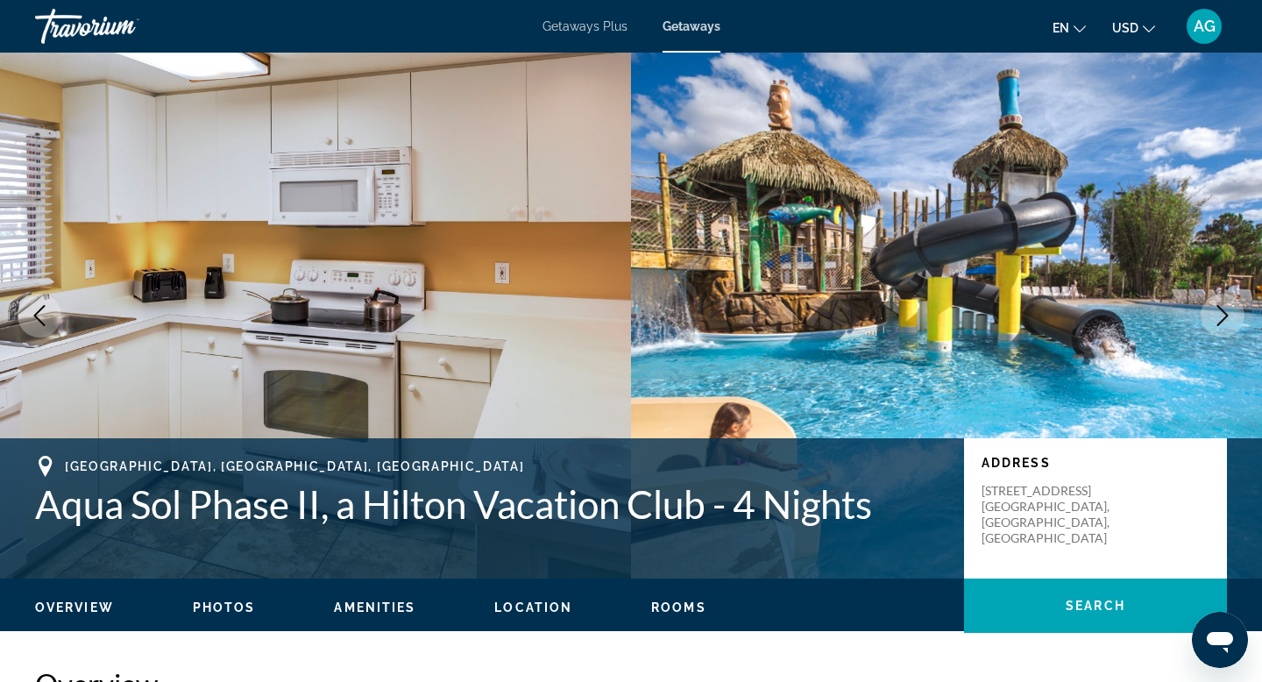
click at [1223, 323] on icon "Next image" at bounding box center [1222, 315] width 21 height 21
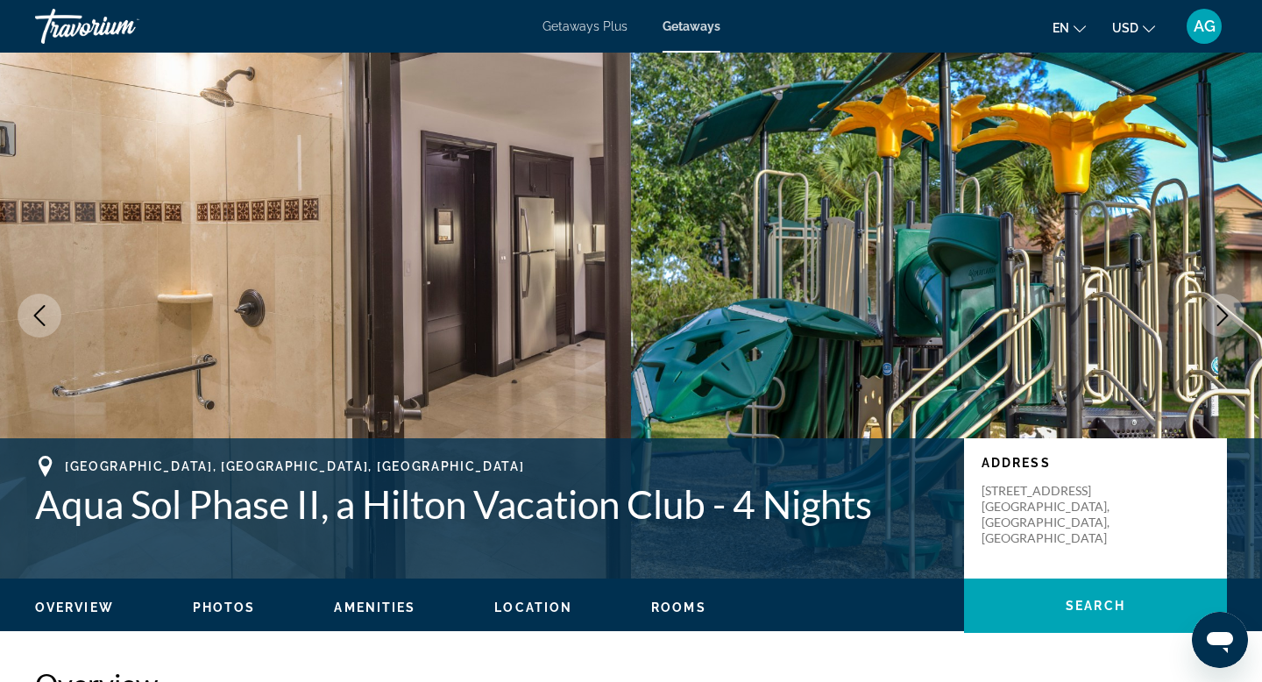
click at [1223, 323] on icon "Next image" at bounding box center [1222, 315] width 21 height 21
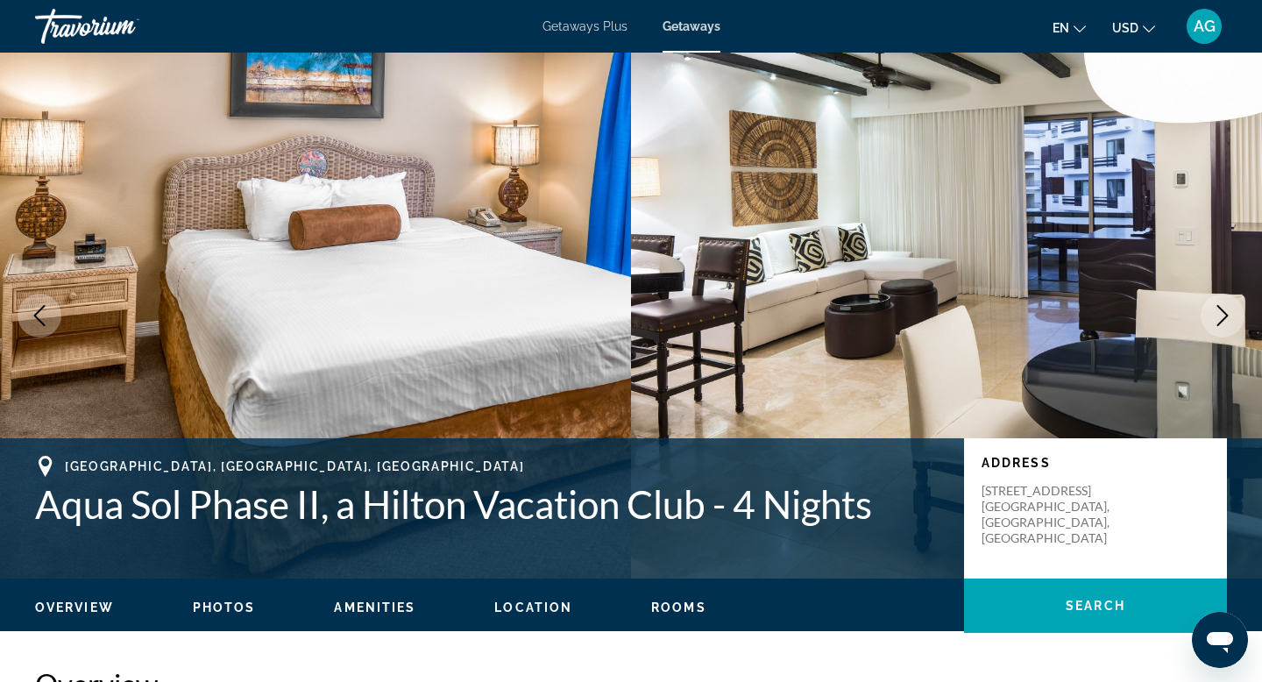
click at [1223, 323] on icon "Next image" at bounding box center [1222, 315] width 21 height 21
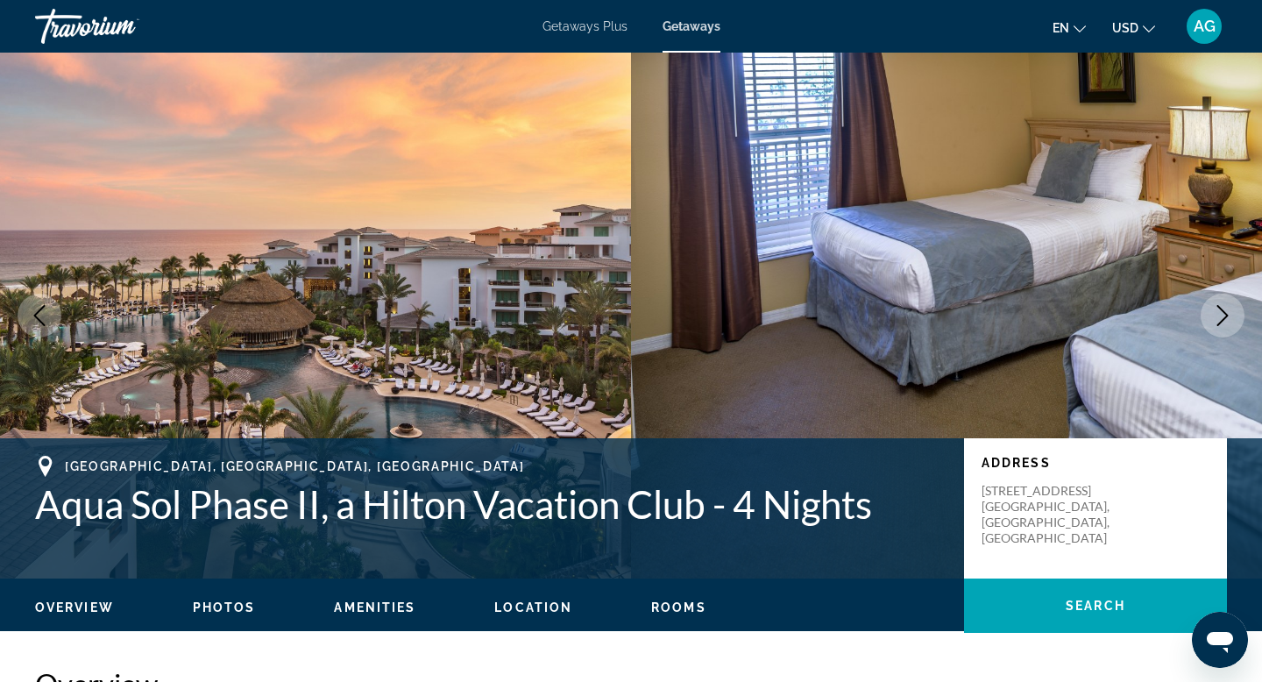
click at [1230, 311] on icon "Next image" at bounding box center [1222, 315] width 21 height 21
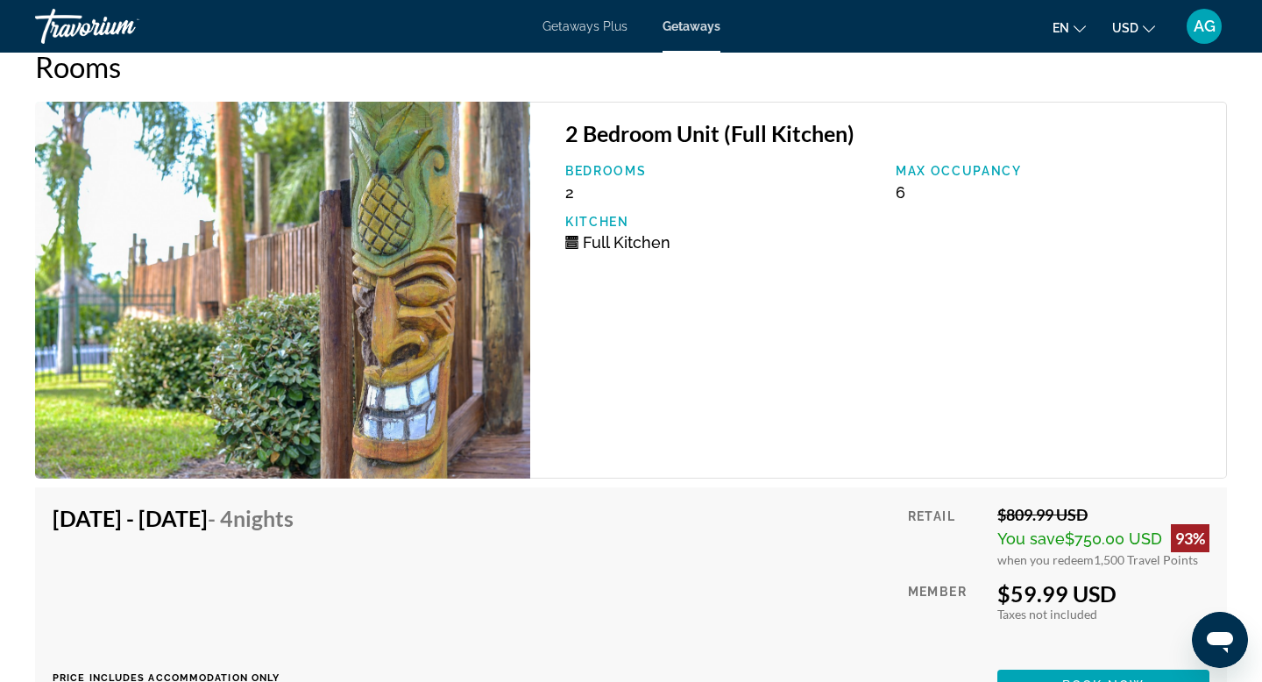
scroll to position [3087, 0]
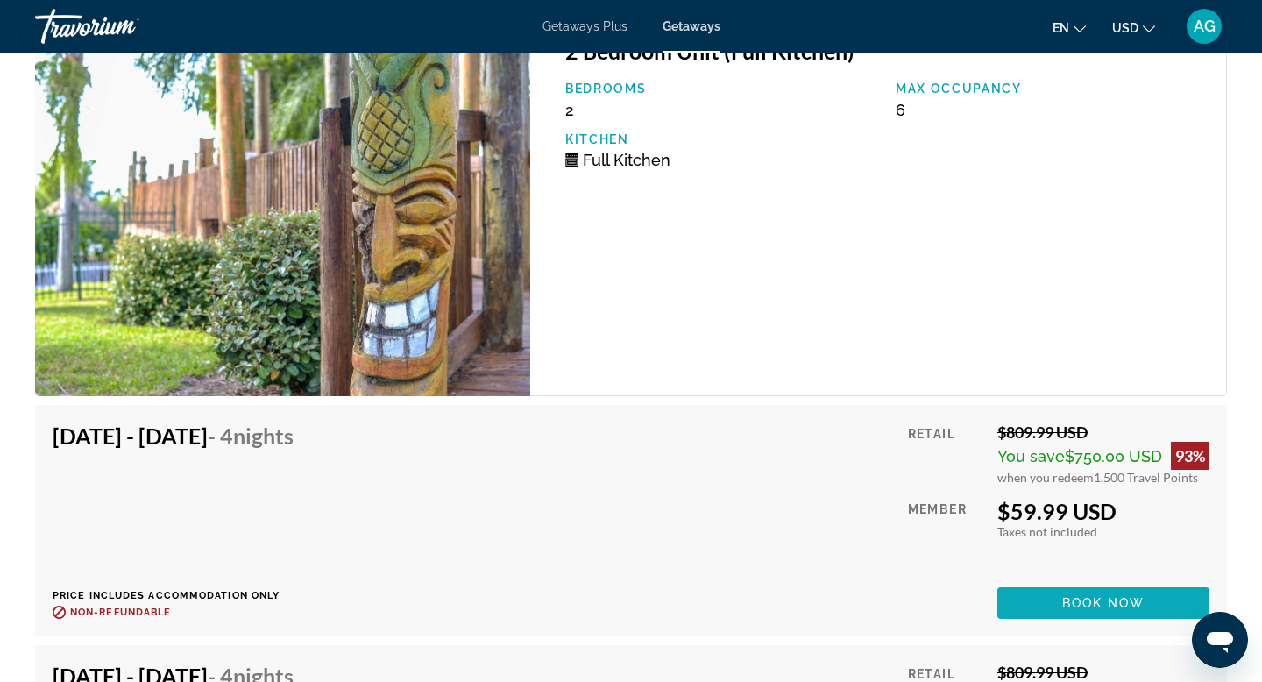
click at [1077, 606] on span "Book now" at bounding box center [1103, 603] width 83 height 14
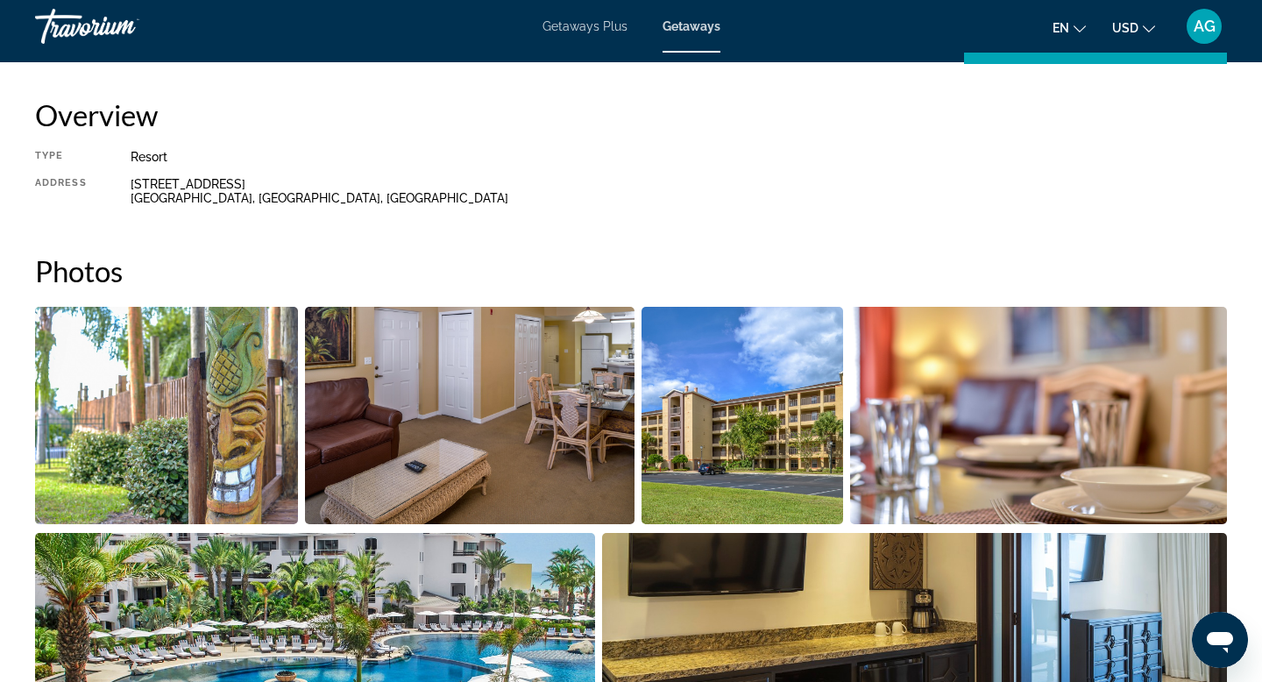
scroll to position [632, 0]
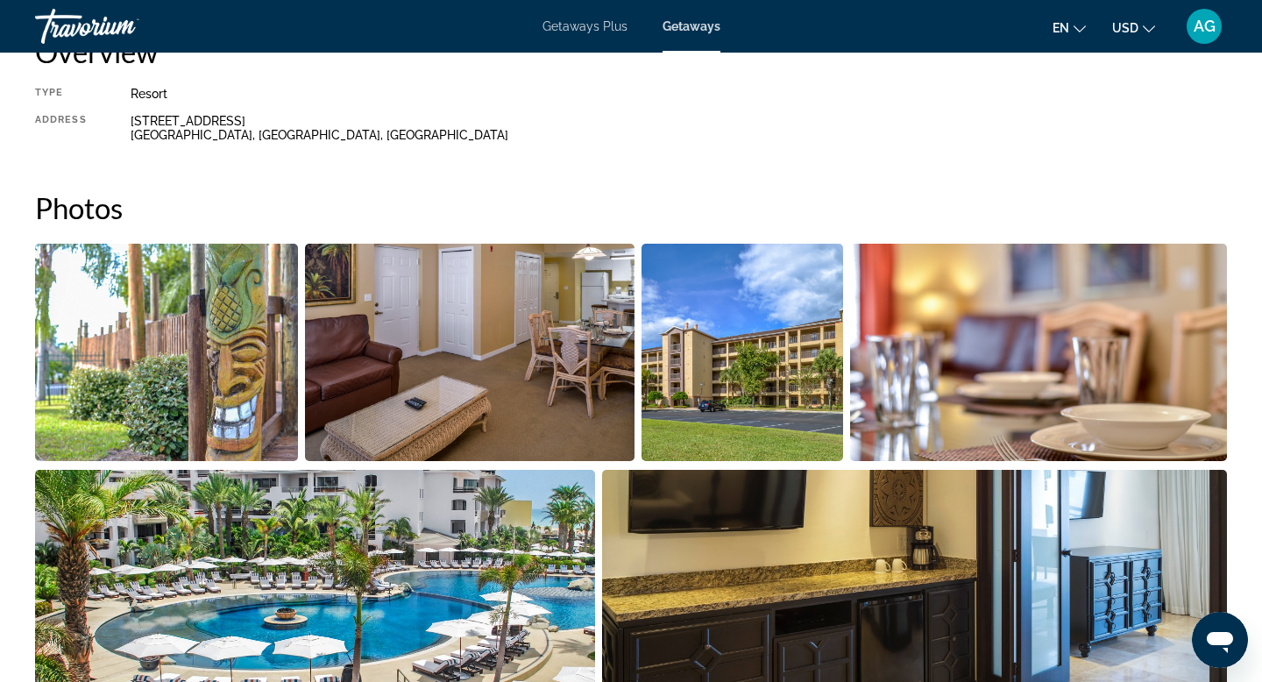
click at [384, 357] on img "Open full-screen image slider" at bounding box center [469, 352] width 329 height 217
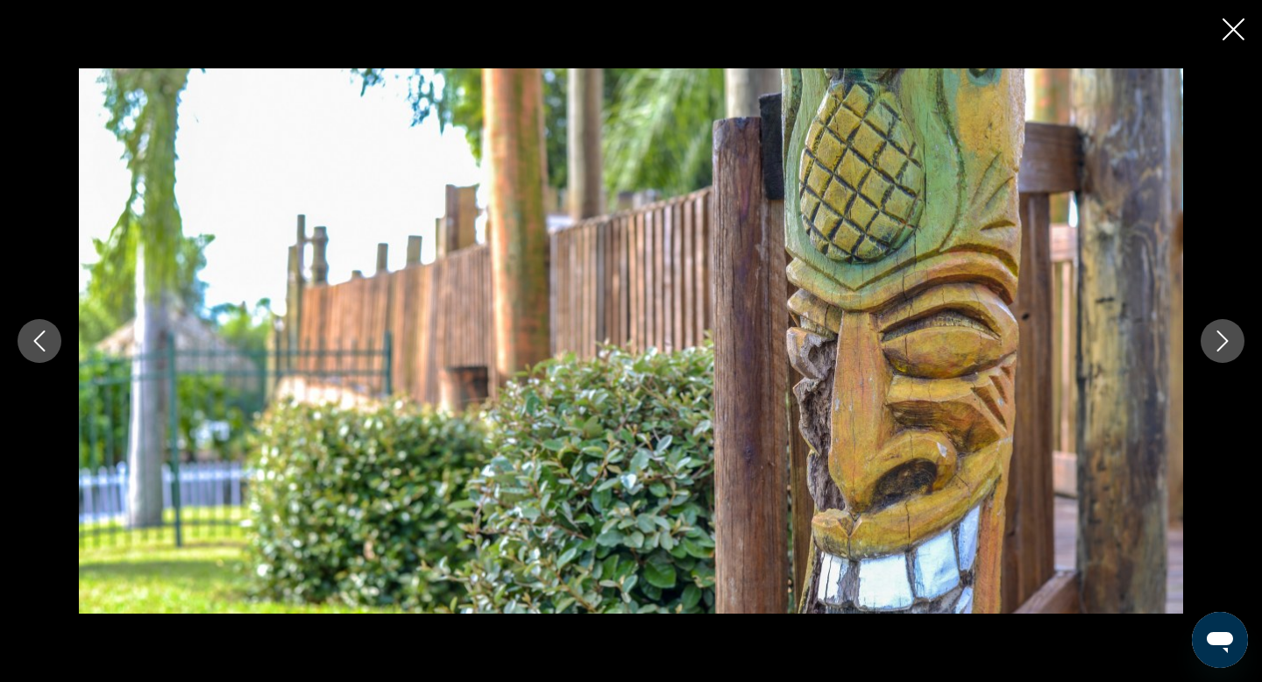
click at [1230, 340] on icon "Next image" at bounding box center [1222, 340] width 21 height 21
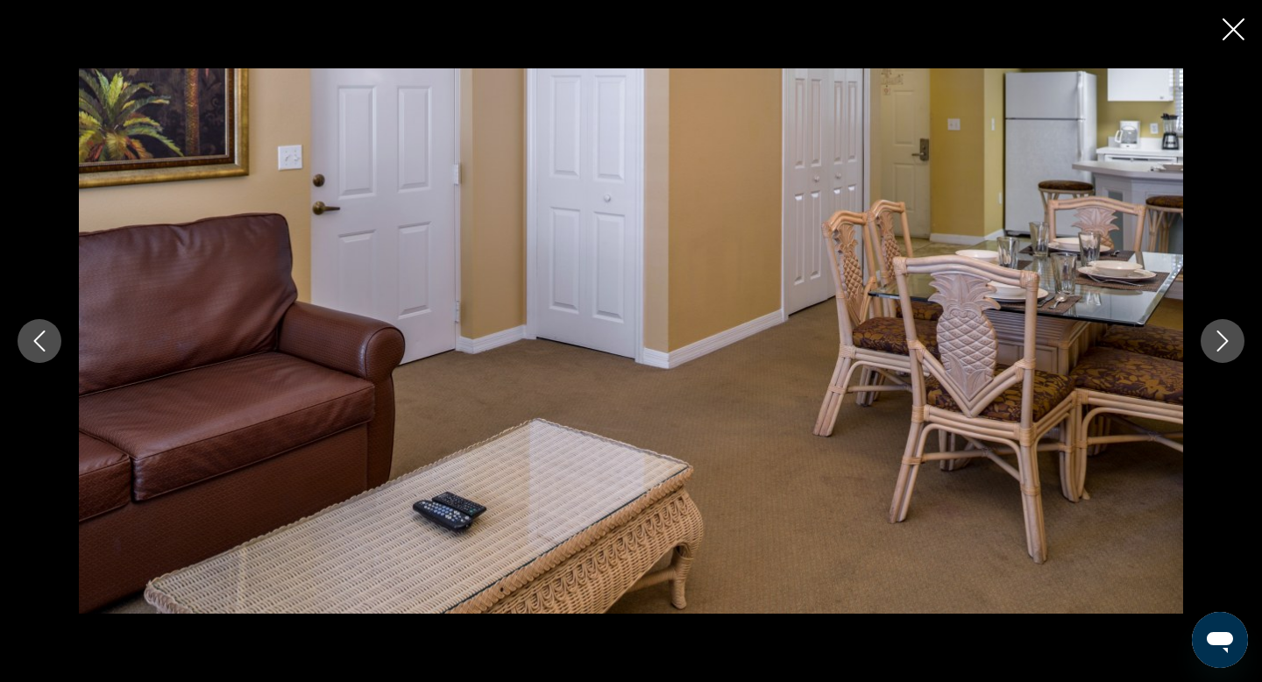
click at [1230, 340] on icon "Next image" at bounding box center [1222, 340] width 21 height 21
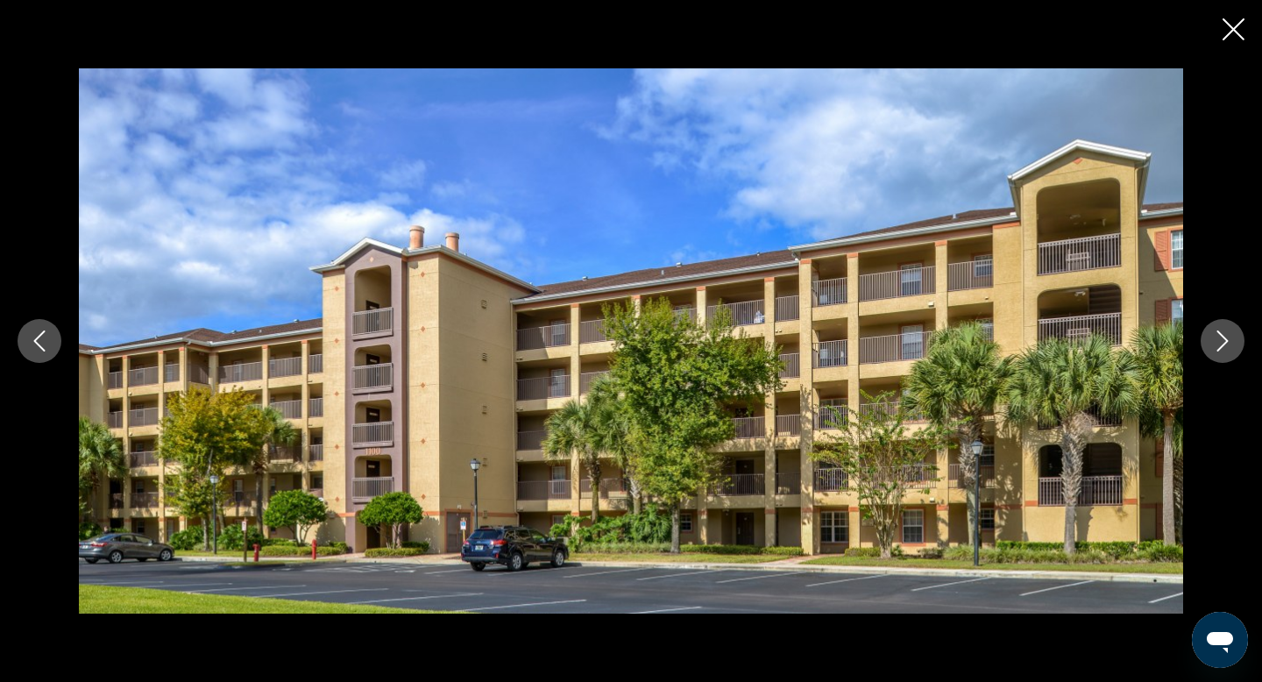
click at [1230, 340] on icon "Next image" at bounding box center [1222, 340] width 21 height 21
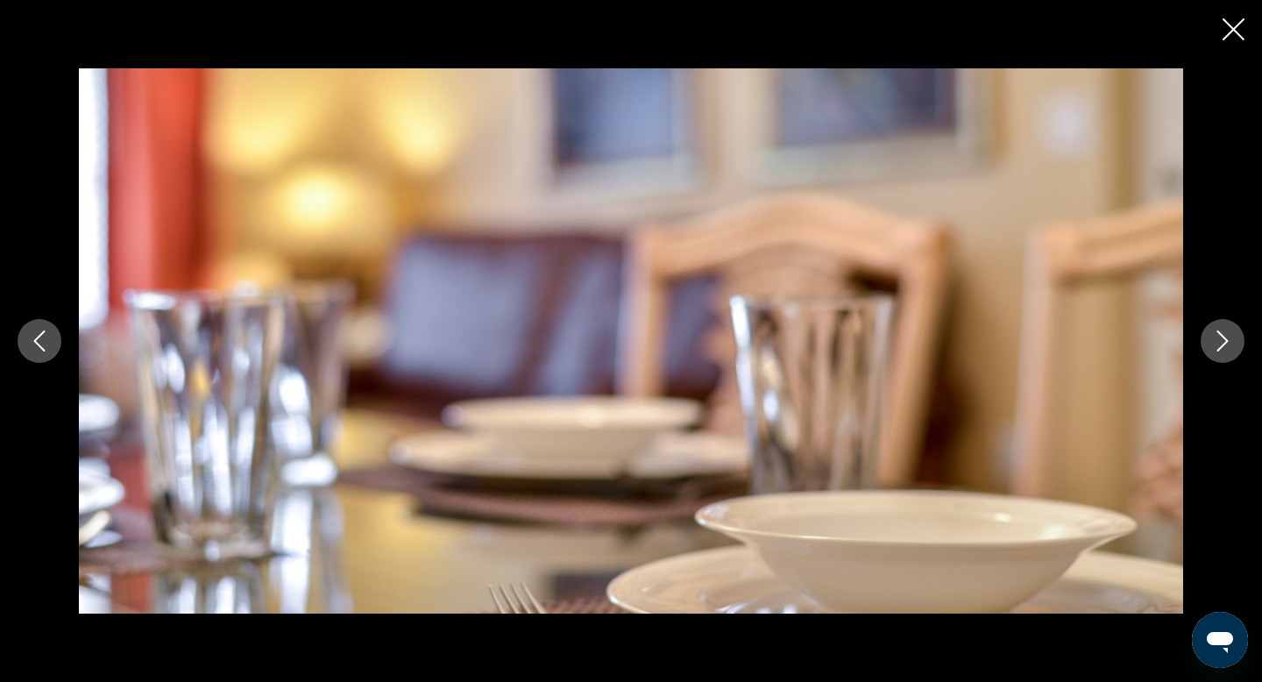
click at [1230, 340] on icon "Next image" at bounding box center [1222, 340] width 21 height 21
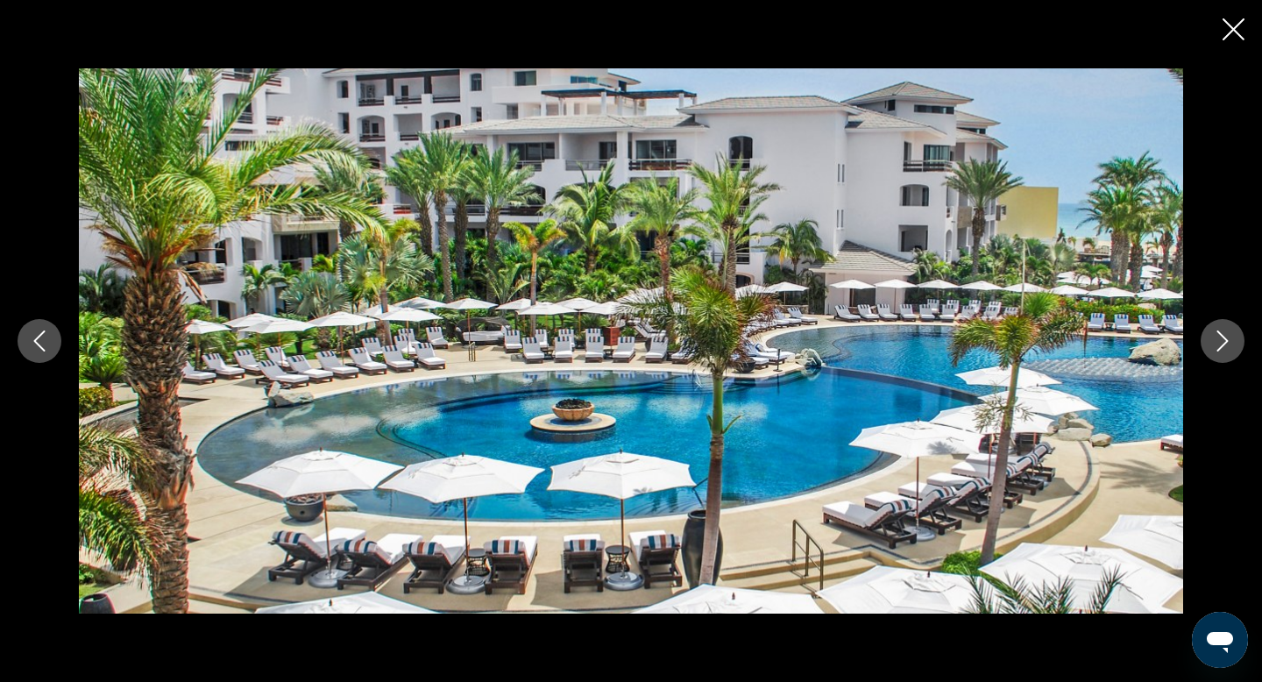
click at [1230, 340] on icon "Next image" at bounding box center [1222, 340] width 21 height 21
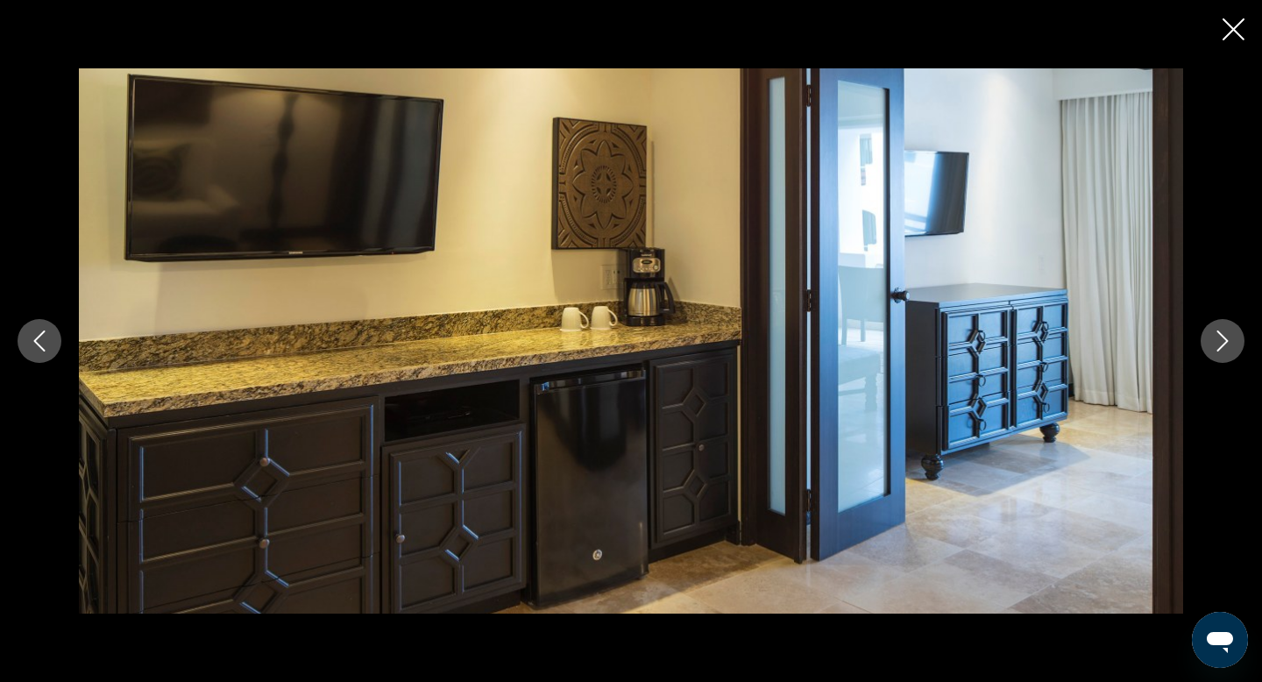
click at [1230, 340] on icon "Next image" at bounding box center [1222, 340] width 21 height 21
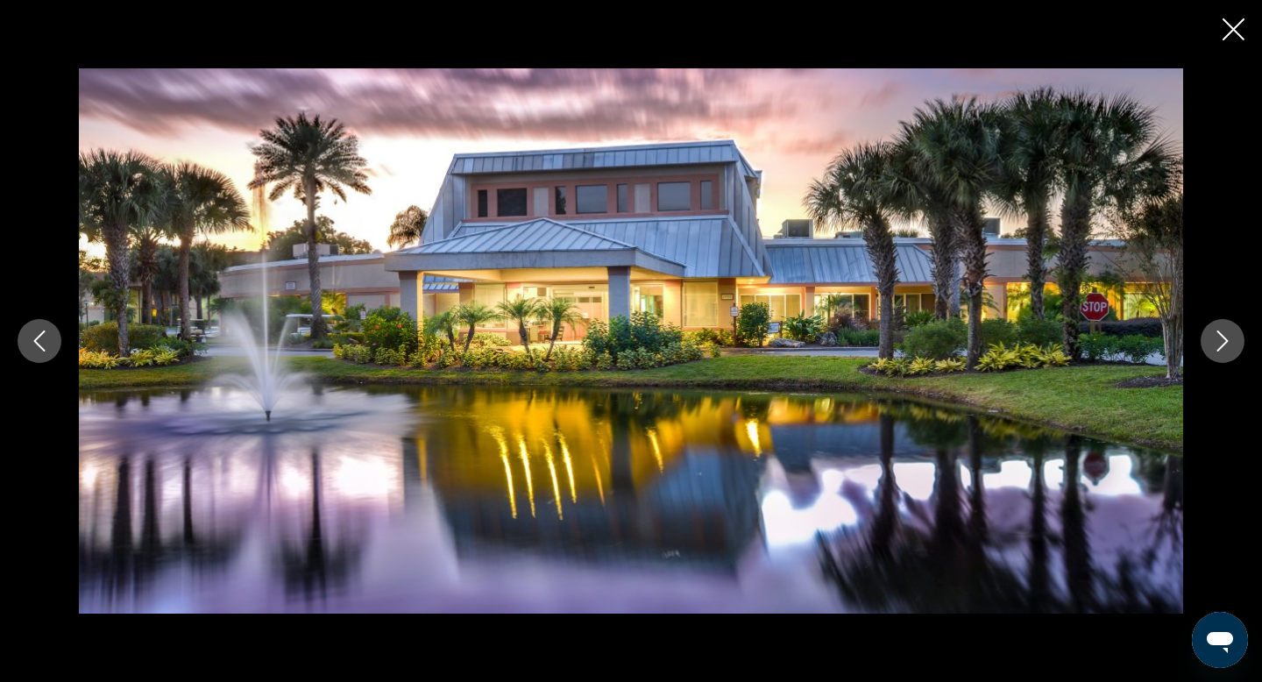
click at [1230, 340] on icon "Next image" at bounding box center [1222, 340] width 21 height 21
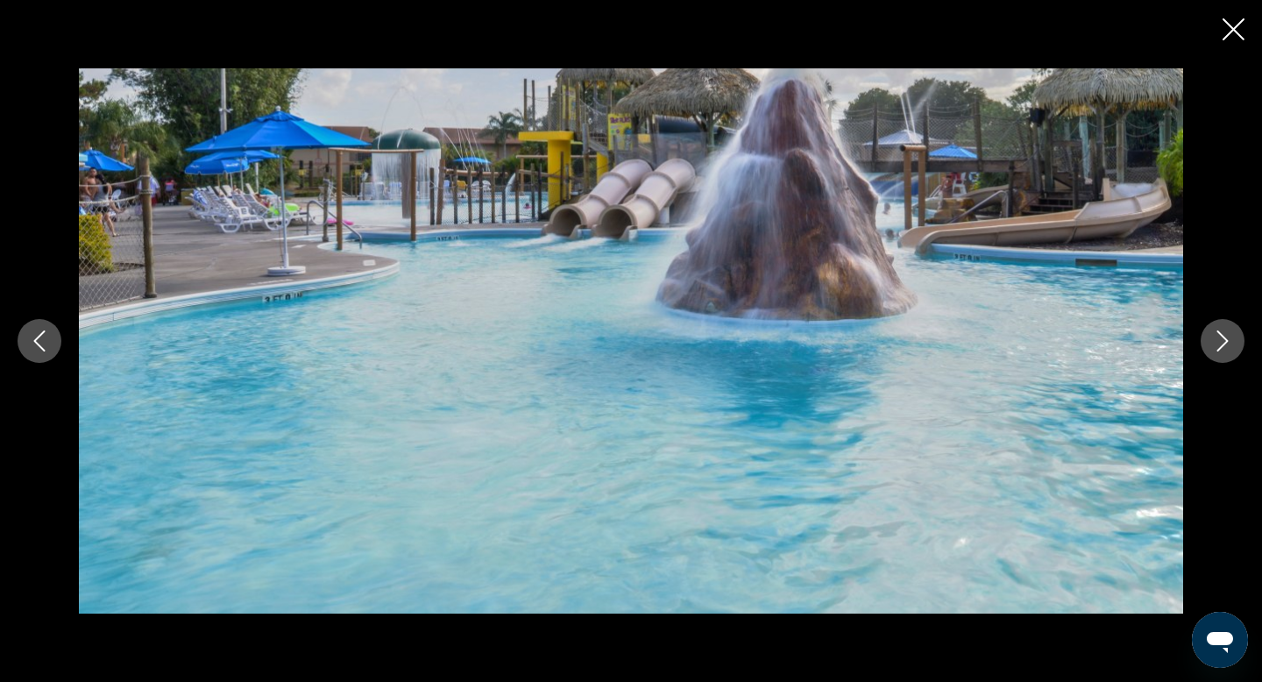
click at [1230, 340] on icon "Next image" at bounding box center [1222, 340] width 21 height 21
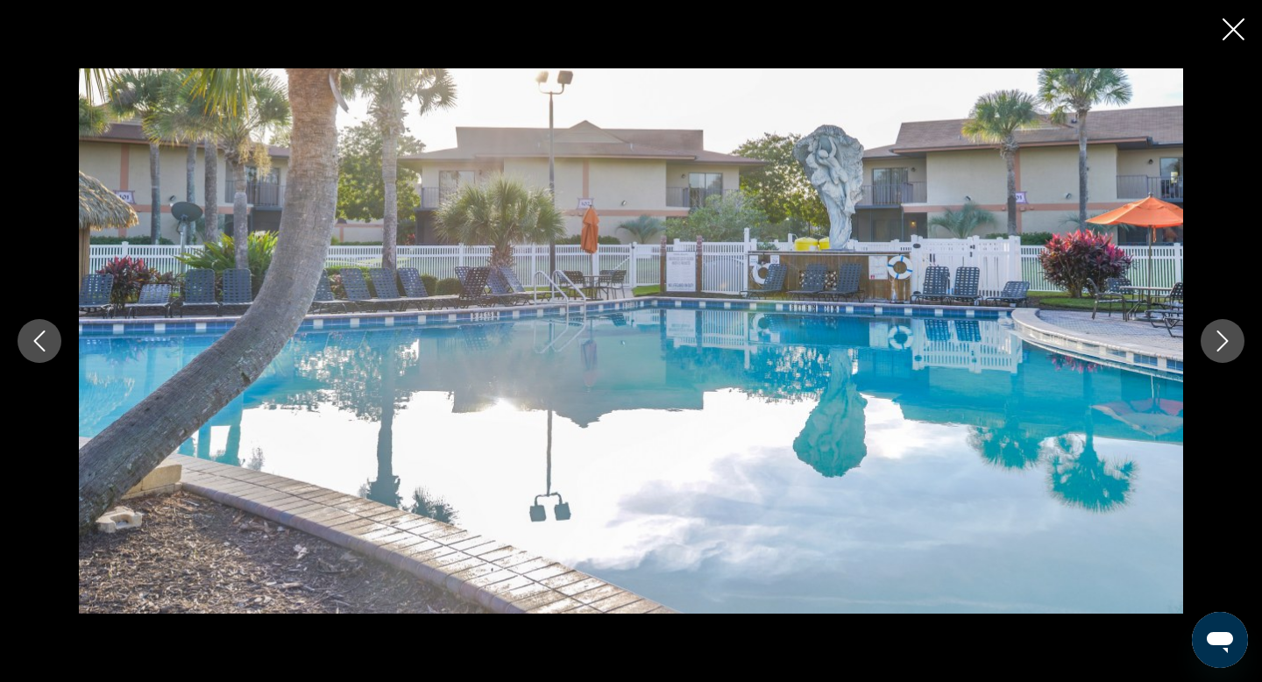
click at [1230, 340] on icon "Next image" at bounding box center [1222, 340] width 21 height 21
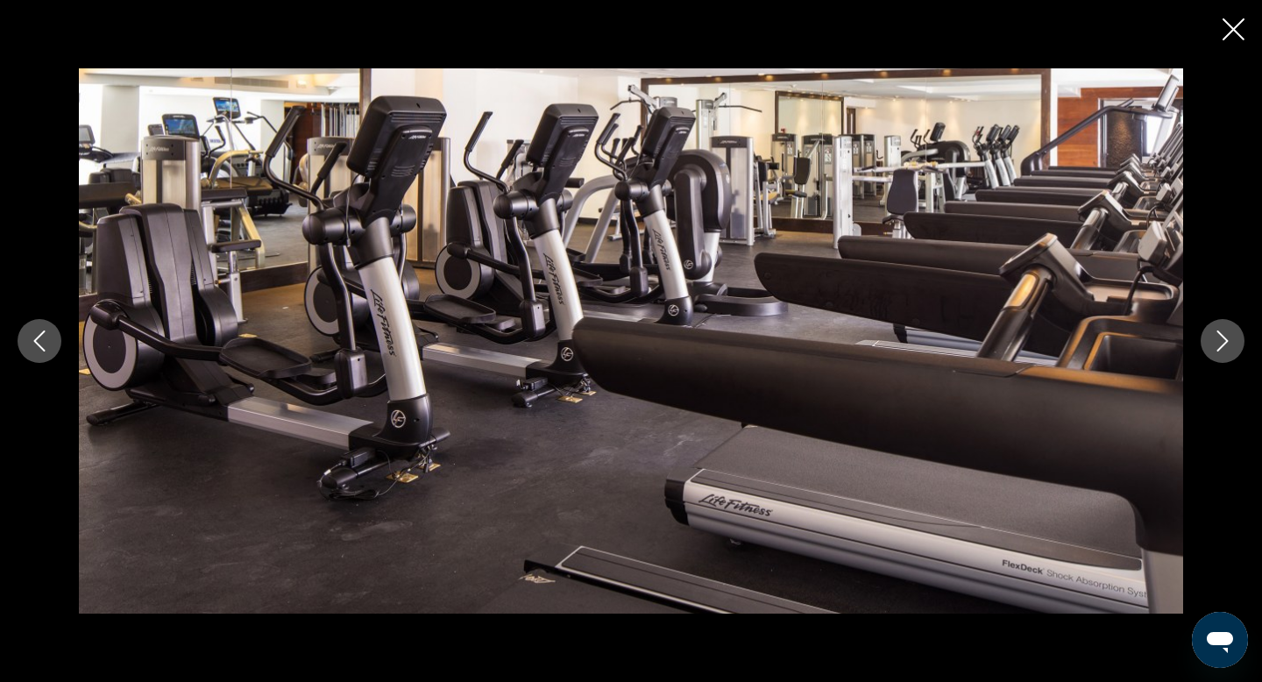
click at [1230, 340] on icon "Next image" at bounding box center [1222, 340] width 21 height 21
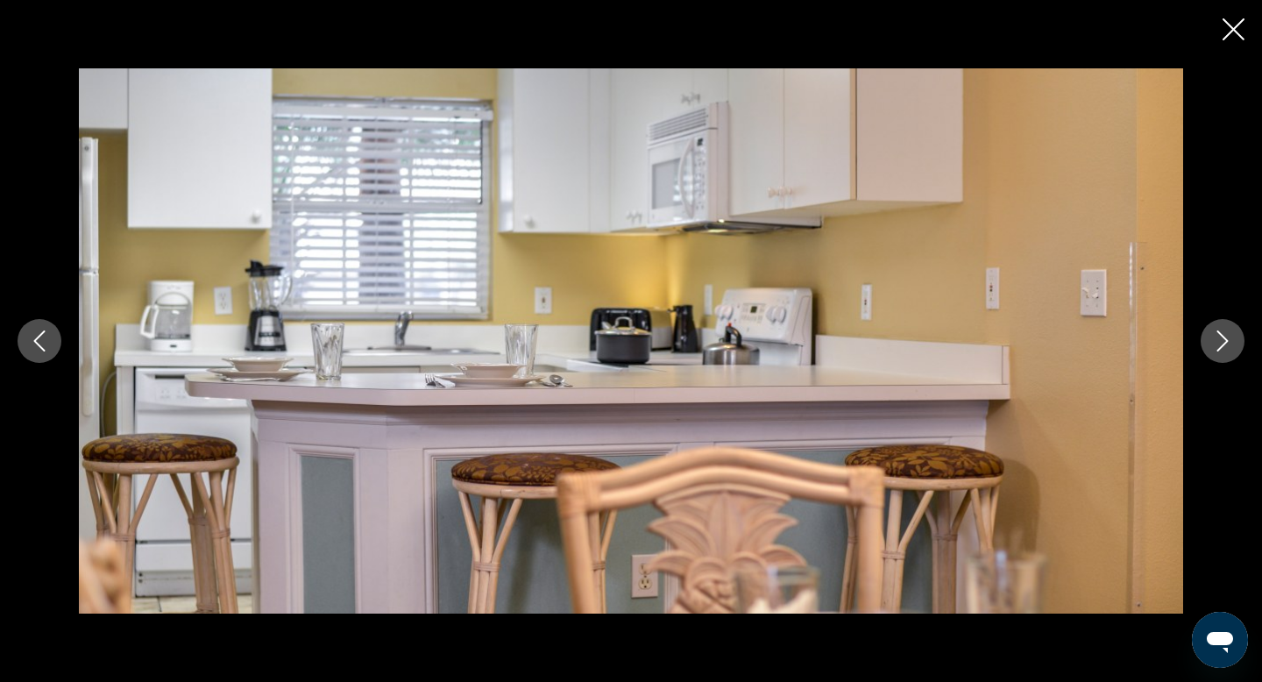
click at [1236, 26] on icon "Close slideshow" at bounding box center [1234, 29] width 22 height 22
